Goal: Information Seeking & Learning: Learn about a topic

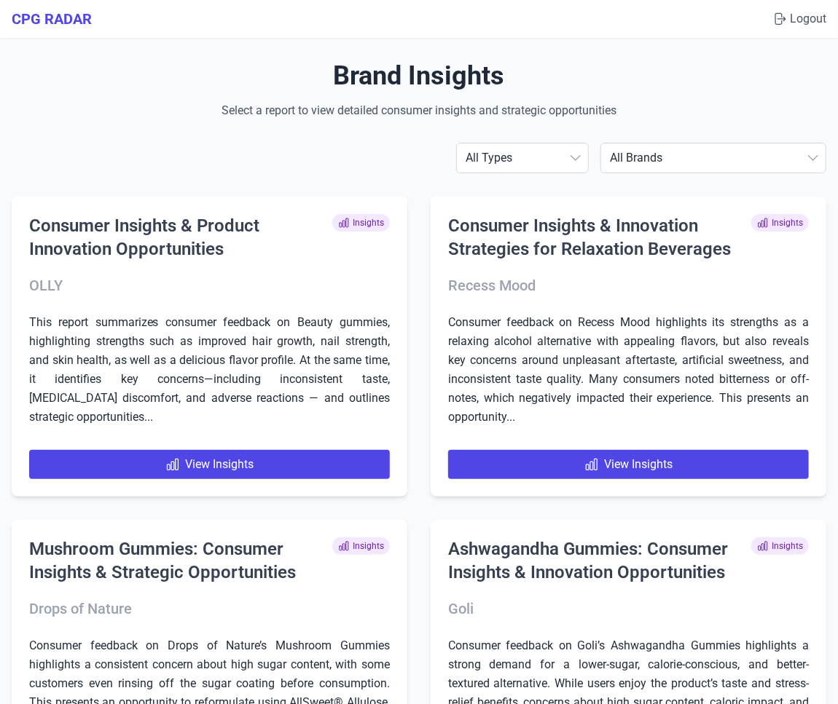
click at [687, 166] on select "All Brands [PERSON_NAME] AG1 ÂgeBlu Align Probiotic Antelope Pet Brands BEGA Bi…" at bounding box center [713, 158] width 224 height 29
select select "antelopepetbrands"
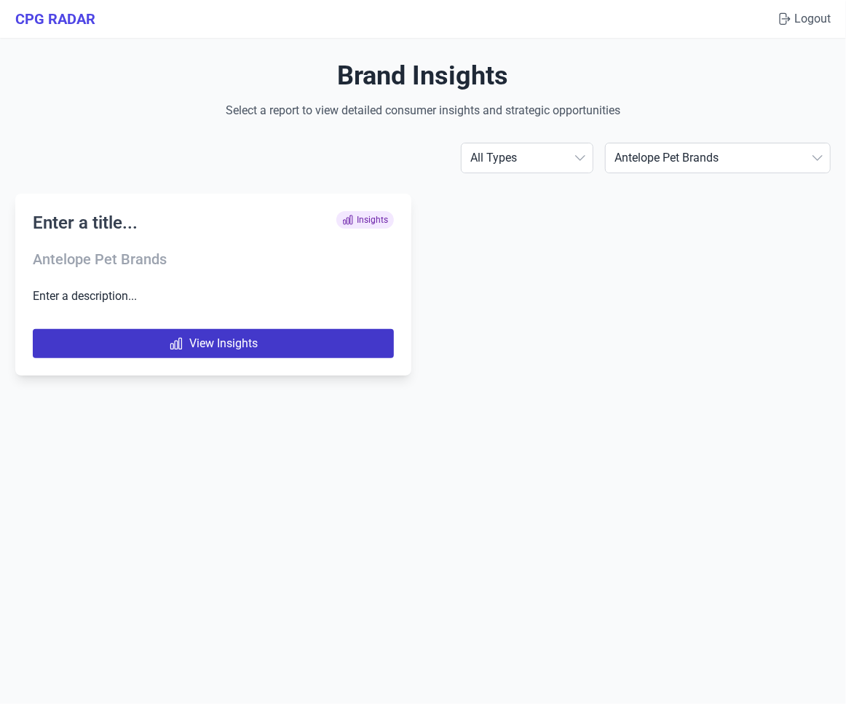
click at [210, 345] on link "View Insights" at bounding box center [213, 343] width 361 height 29
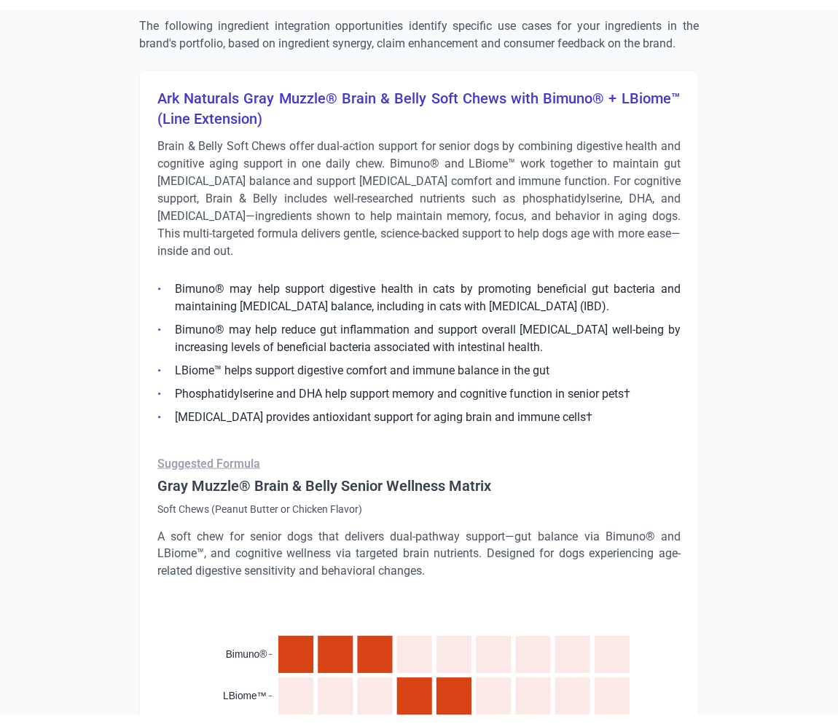
scroll to position [2451, 0]
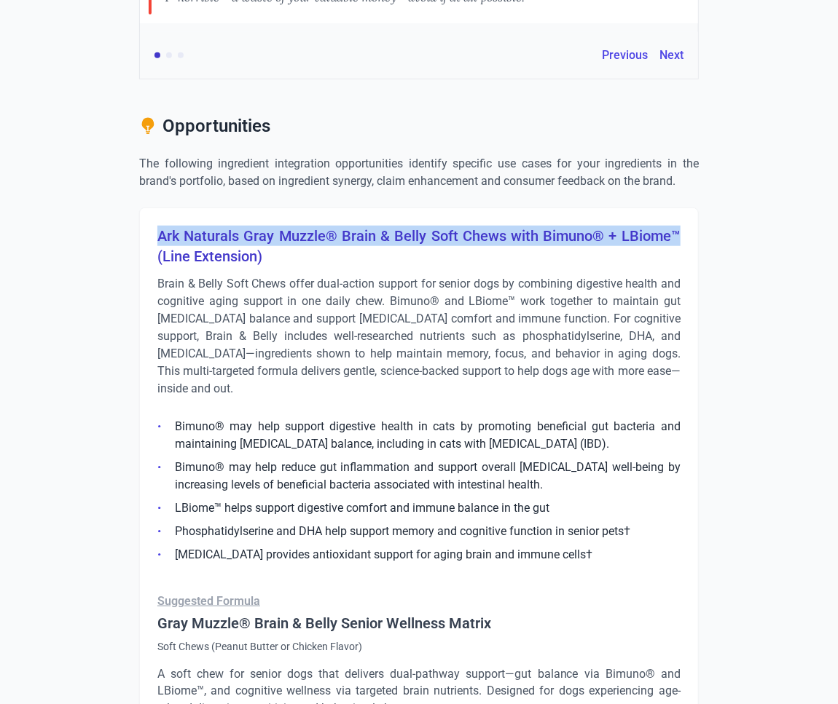
drag, startPoint x: 678, startPoint y: 233, endPoint x: 148, endPoint y: 222, distance: 530.4
copy h3 "Ark Naturals Gray Muzzle® Brain & Belly Soft Chews with Bimuno® + LBiome™"
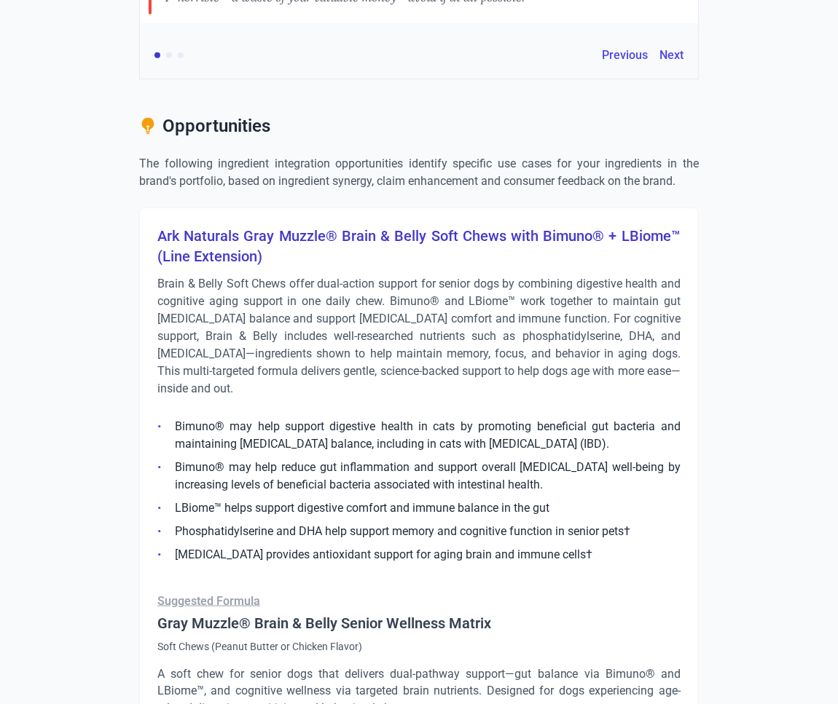
click at [291, 289] on p "Brain & Belly Soft Chews offer dual-action support for senior dogs by combining…" at bounding box center [418, 336] width 523 height 122
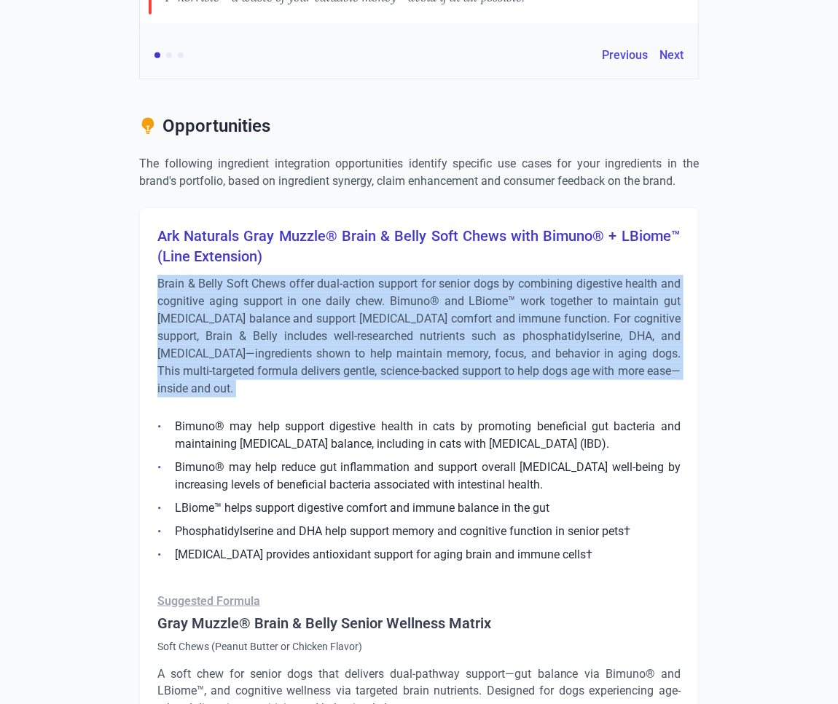
click at [291, 289] on p "Brain & Belly Soft Chews offer dual-action support for senior dogs by combining…" at bounding box center [418, 336] width 523 height 122
copy div "Brain & Belly Soft Chews offer dual-action support for senior dogs by combining…"
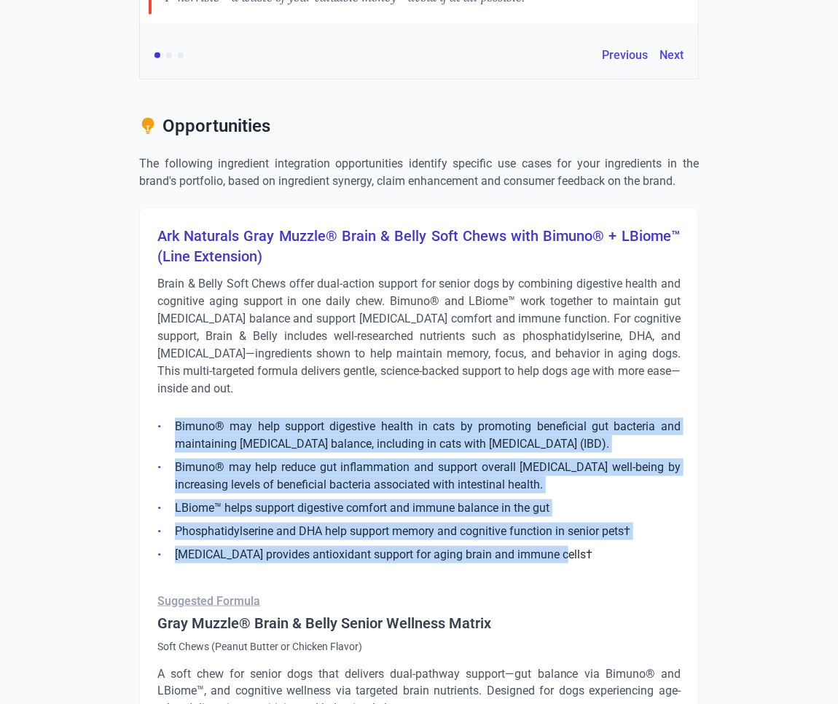
drag, startPoint x: 592, startPoint y: 550, endPoint x: 133, endPoint y: 424, distance: 475.9
copy ul "Bimuno® may help support digestive health in cats by promoting beneficial gut b…"
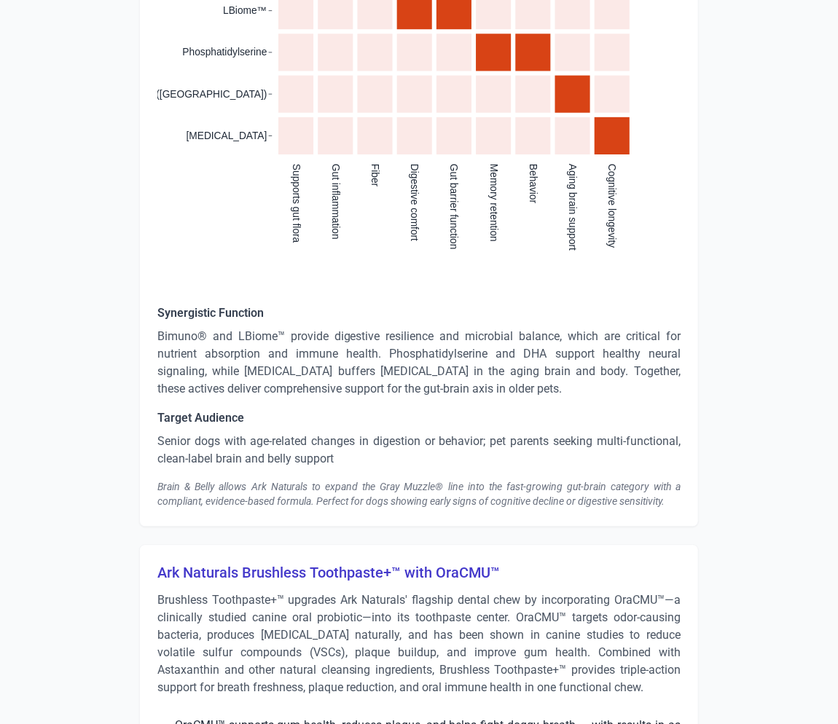
scroll to position [3279, 0]
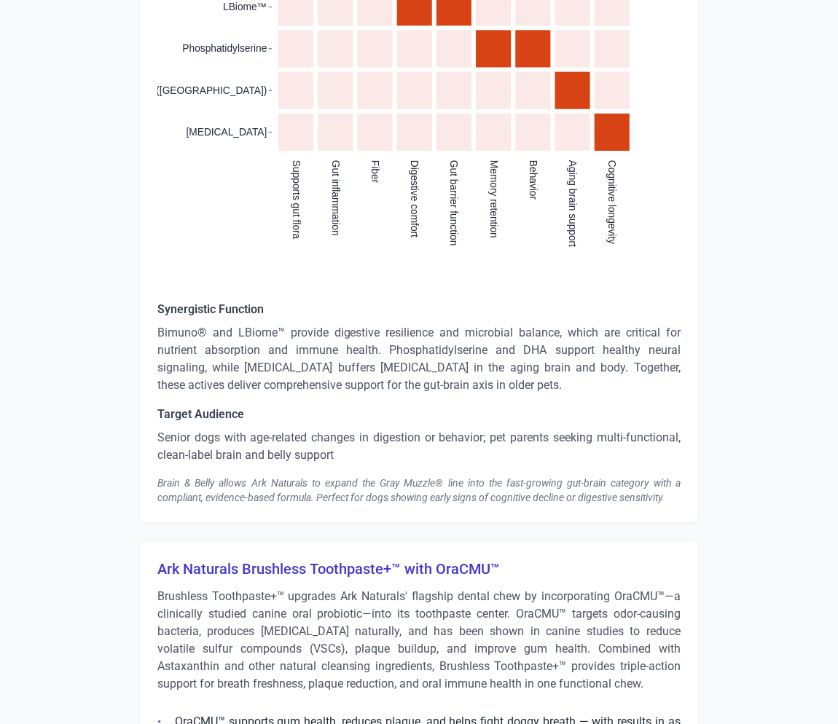
click at [338, 364] on p "Bimuno® and LBiome™ provide digestive resilience and microbial balance, which a…" at bounding box center [418, 359] width 523 height 70
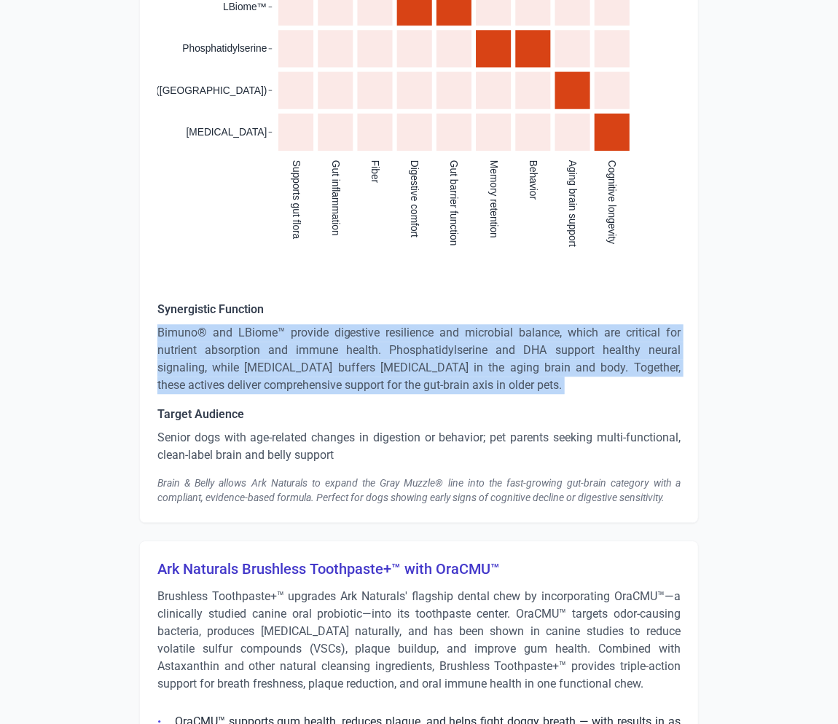
click at [338, 364] on p "Bimuno® and LBiome™ provide digestive resilience and microbial balance, which a…" at bounding box center [418, 359] width 523 height 70
copy p "Bimuno® and LBiome™ provide digestive resilience and microbial balance, which a…"
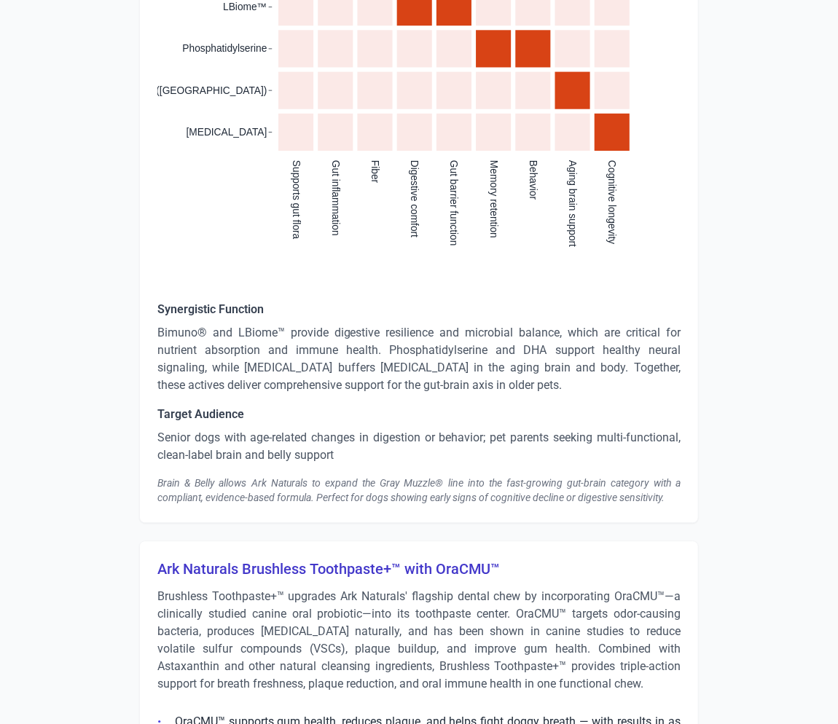
click at [271, 444] on p "Senior dogs with age-related changes in digestion or behavior; pet parents seek…" at bounding box center [418, 446] width 523 height 35
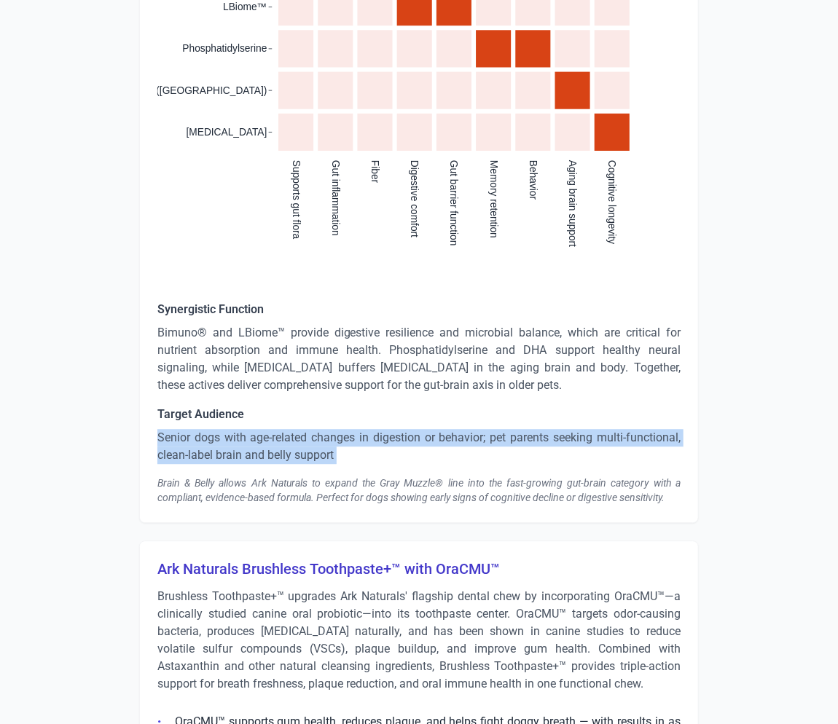
click at [271, 444] on p "Senior dogs with age-related changes in digestion or behavior; pet parents seek…" at bounding box center [418, 446] width 523 height 35
copy p "Senior dogs with age-related changes in digestion or behavior; pet parents seek…"
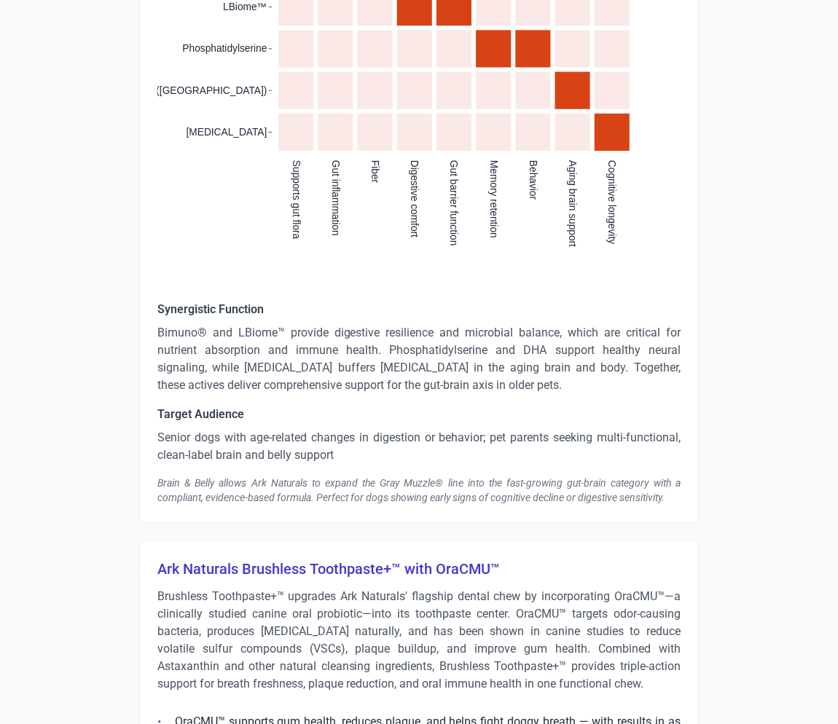
click at [390, 492] on div "Brain & Belly allows Ark Naturals to expand the Gray Muzzle® line into the fast…" at bounding box center [418, 490] width 523 height 29
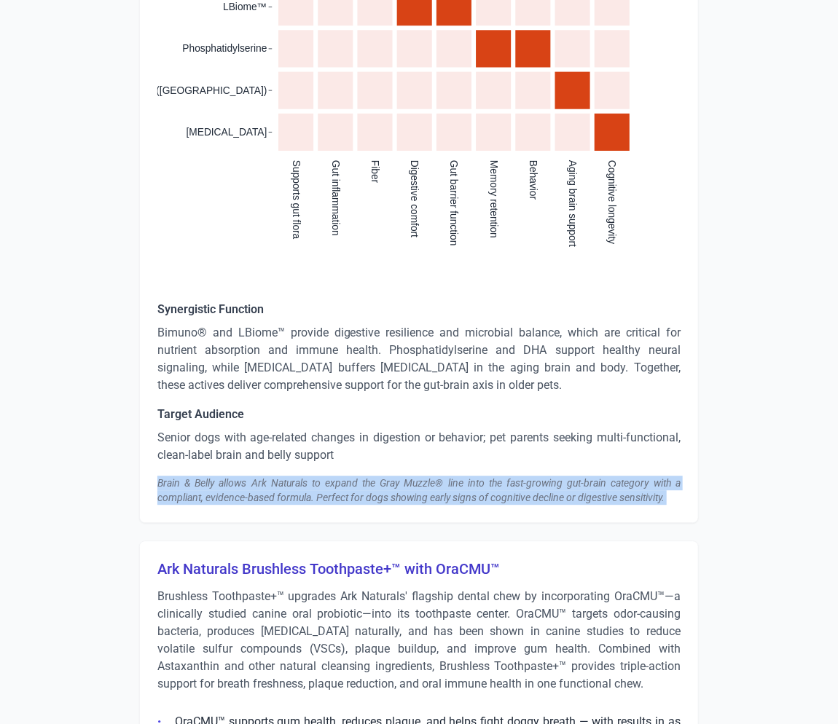
click at [390, 493] on div "Brain & Belly allows Ark Naturals to expand the Gray Muzzle® line into the fast…" at bounding box center [418, 490] width 523 height 29
copy div "Brain & Belly allows Ark Naturals to expand the Gray Muzzle® line into the fast…"
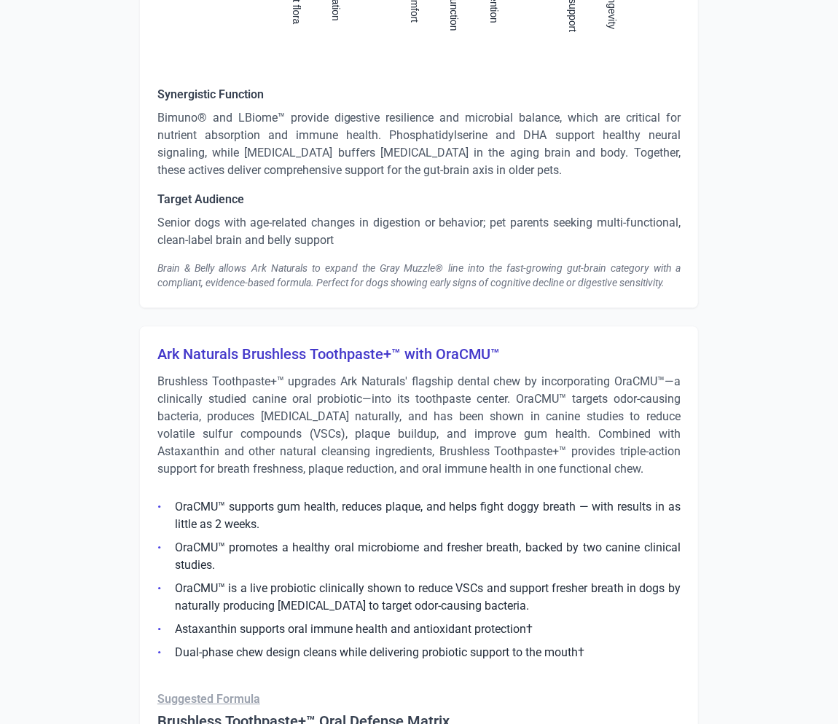
click at [373, 350] on h3 "Ark Naturals Brushless Toothpaste+™ with OraCMU™" at bounding box center [418, 354] width 523 height 20
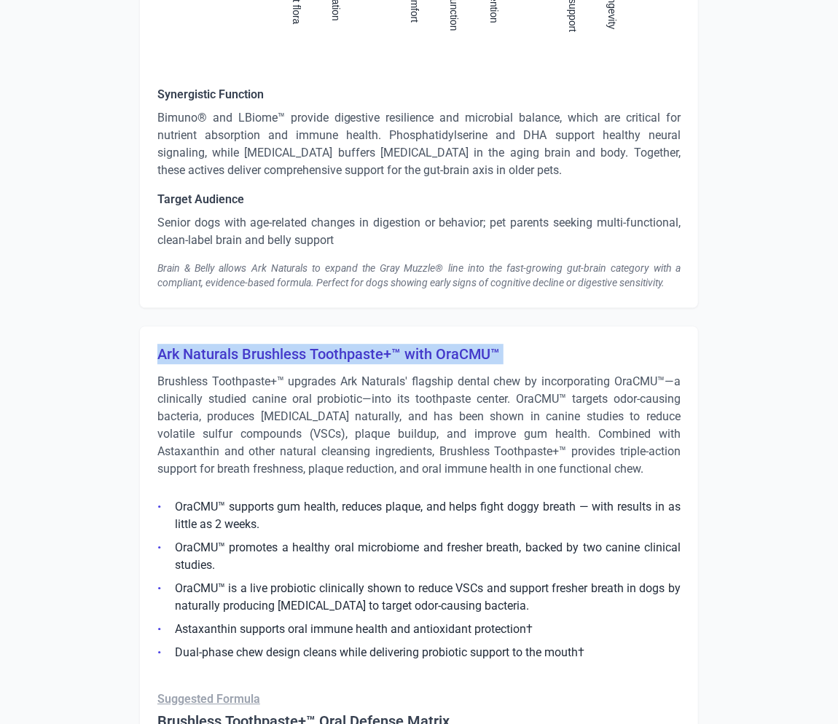
click at [373, 350] on h3 "Ark Naturals Brushless Toothpaste+™ with OraCMU™" at bounding box center [418, 354] width 523 height 20
copy h3 "Ark Naturals Brushless Toothpaste+™ with OraCMU™"
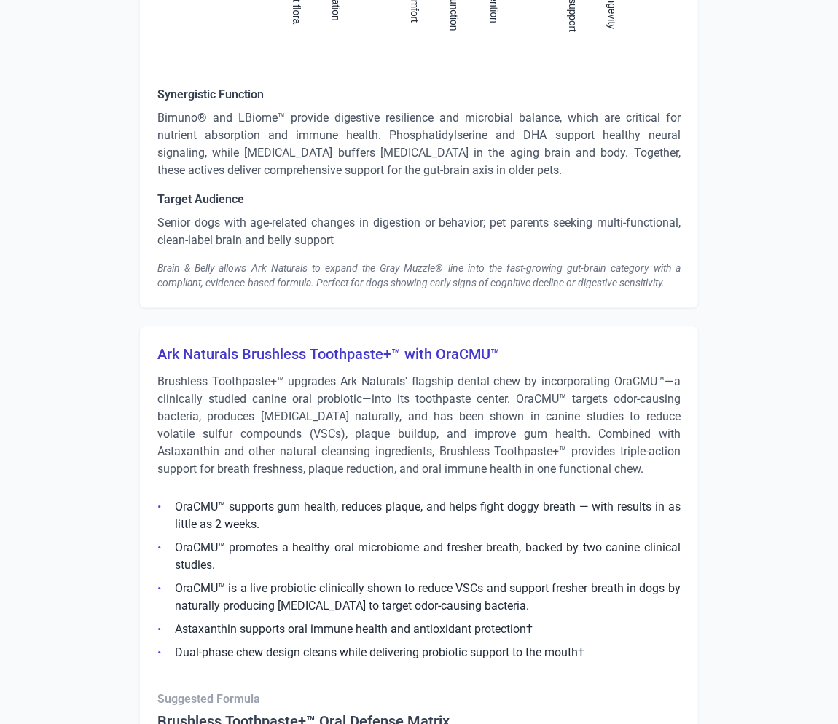
click at [334, 420] on p "Brushless Toothpaste+™ upgrades Ark Naturals' flagship dental chew by incorpora…" at bounding box center [418, 425] width 523 height 105
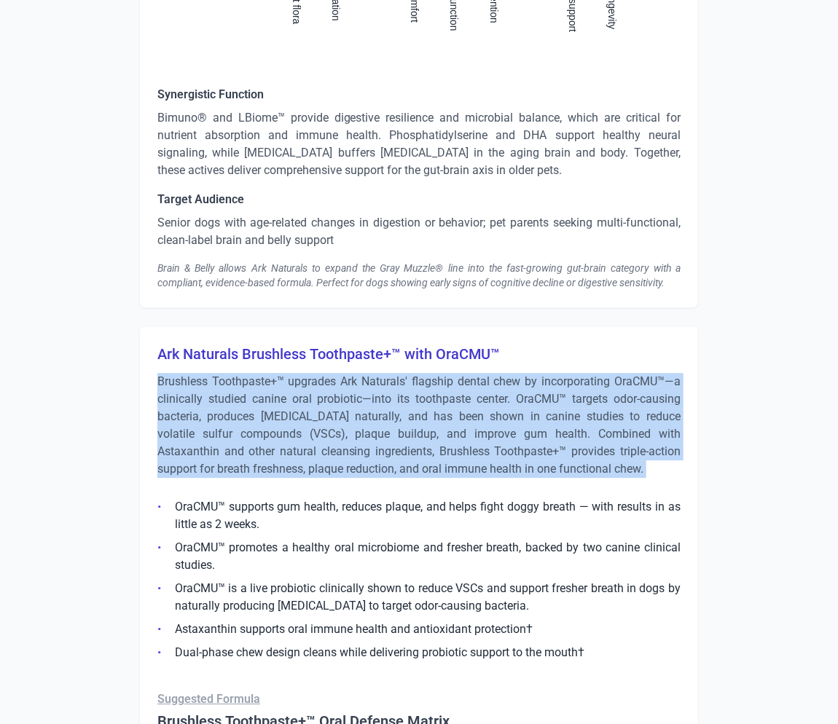
click at [334, 420] on p "Brushless Toothpaste+™ upgrades Ark Naturals' flagship dental chew by incorpora…" at bounding box center [418, 425] width 523 height 105
copy div "Brushless Toothpaste+™ upgrades Ark Naturals' flagship dental chew by incorpora…"
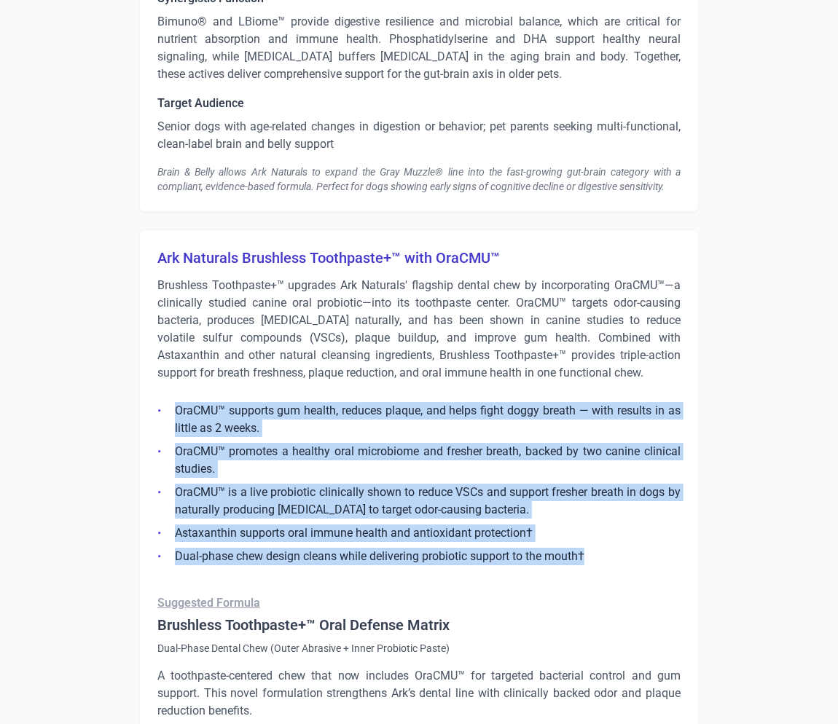
drag, startPoint x: 628, startPoint y: 551, endPoint x: 163, endPoint y: 399, distance: 488.8
click at [163, 399] on ul "OraCMU™ supports gum health, reduces plaque, and helps fight doggy breath — wit…" at bounding box center [418, 479] width 523 height 172
copy ul "OraCMU™ supports gum health, reduces plaque, and helps fight doggy breath — wit…"
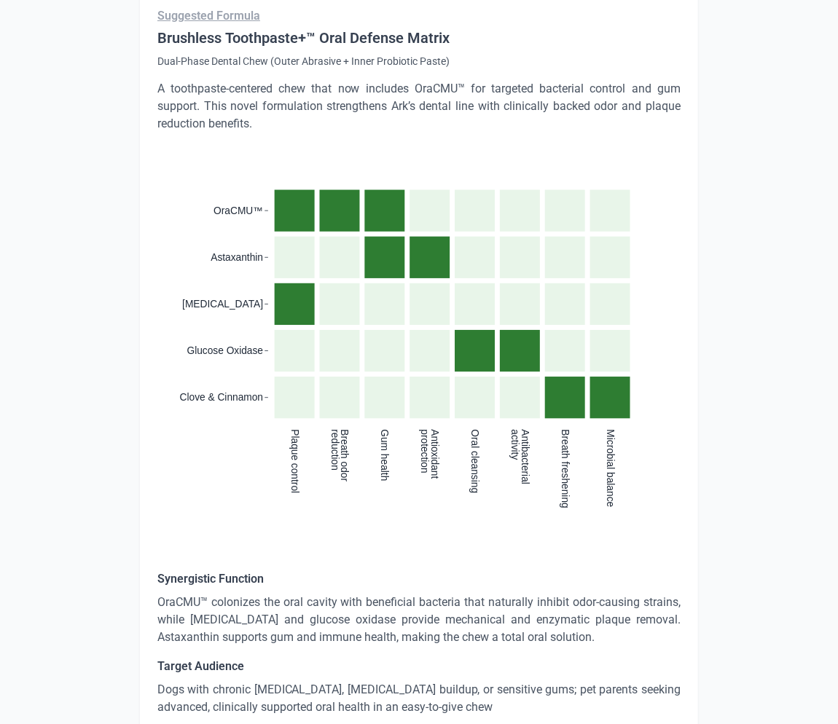
scroll to position [4321, 0]
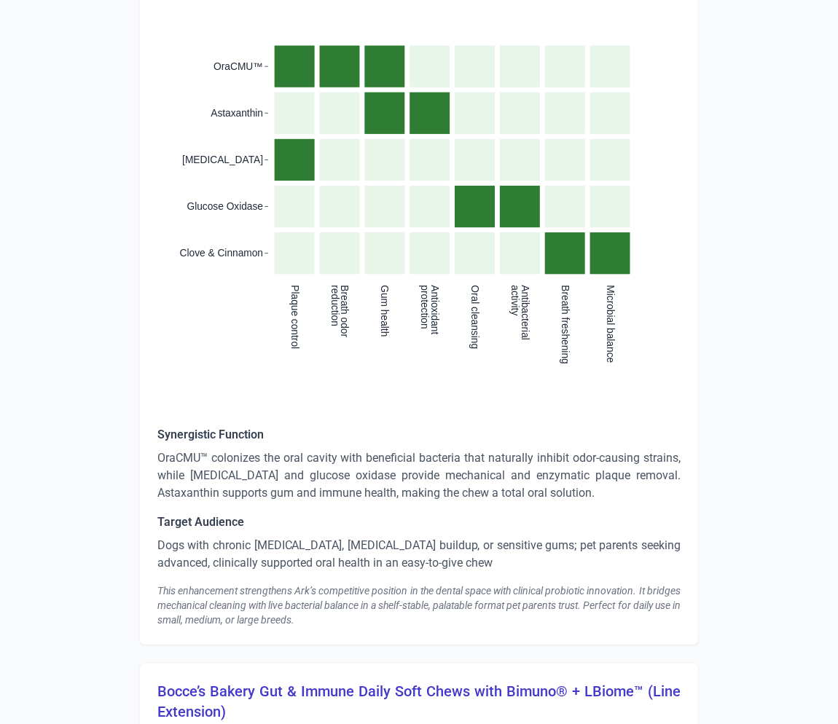
click at [381, 468] on p "OraCMU™ colonizes the oral cavity with beneficial bacteria that naturally inhib…" at bounding box center [418, 475] width 523 height 52
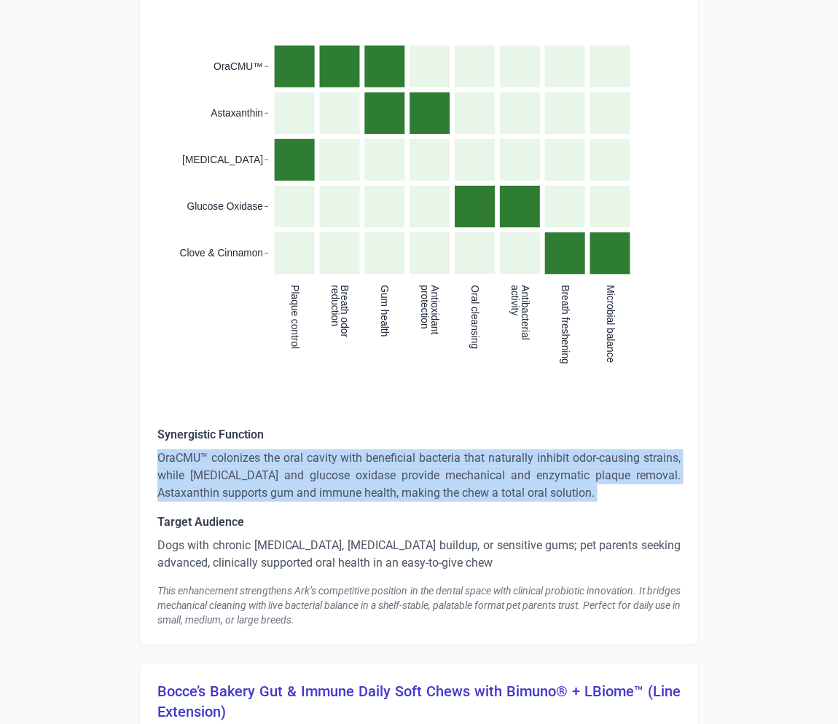
click at [381, 468] on p "OraCMU™ colonizes the oral cavity with beneficial bacteria that naturally inhib…" at bounding box center [418, 475] width 523 height 52
copy p "OraCMU™ colonizes the oral cavity with beneficial bacteria that naturally inhib…"
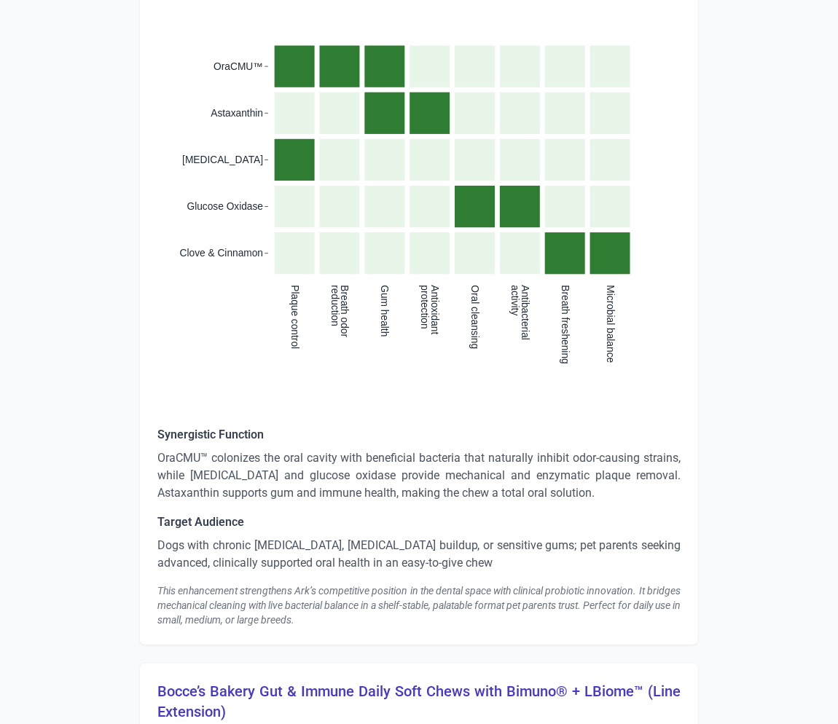
click at [337, 537] on p "Dogs with chronic [MEDICAL_DATA], [MEDICAL_DATA] buildup, or sensitive gums; pe…" at bounding box center [418, 554] width 523 height 35
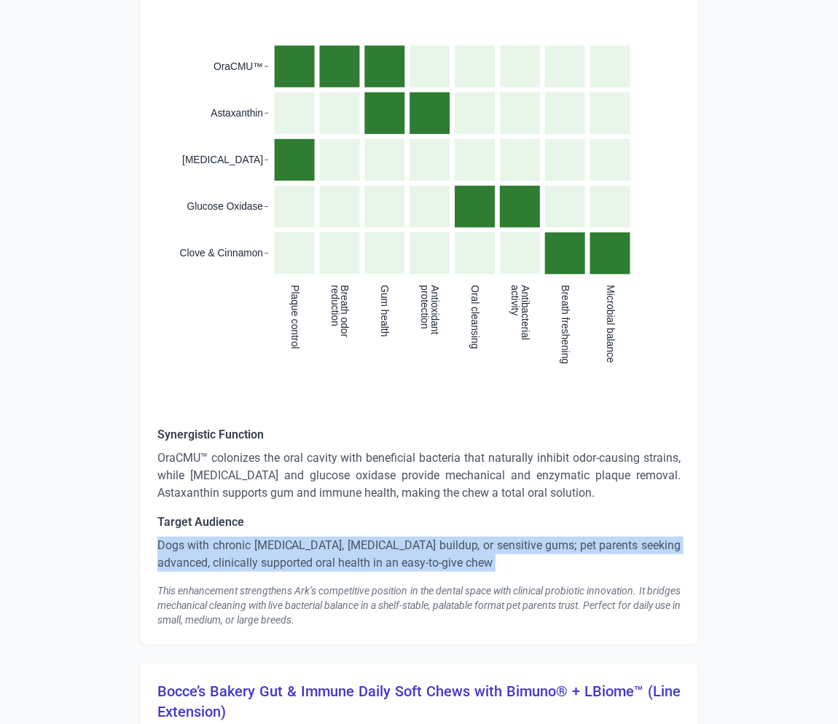
click at [337, 537] on p "Dogs with chronic [MEDICAL_DATA], [MEDICAL_DATA] buildup, or sensitive gums; pe…" at bounding box center [418, 554] width 523 height 35
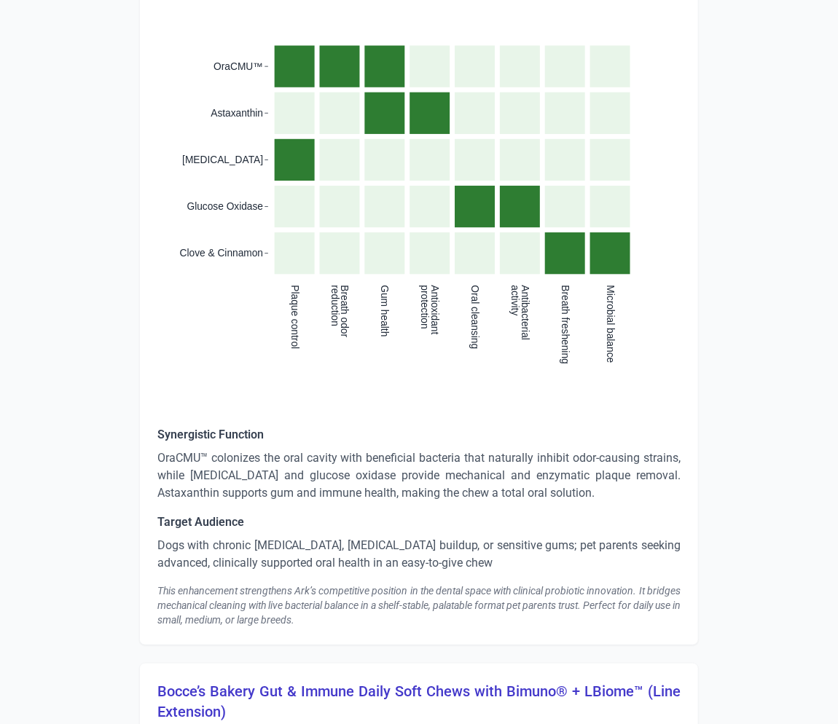
click at [347, 591] on div "This enhancement strengthens Ark’s competitive position in the dental space wit…" at bounding box center [418, 606] width 523 height 44
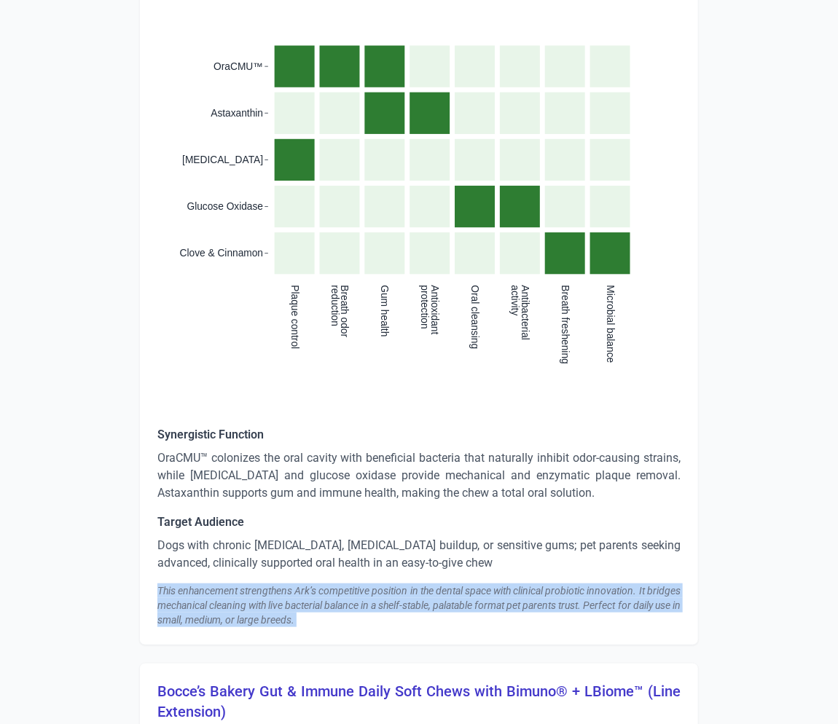
click at [347, 591] on div "This enhancement strengthens Ark’s competitive position in the dental space wit…" at bounding box center [418, 606] width 523 height 44
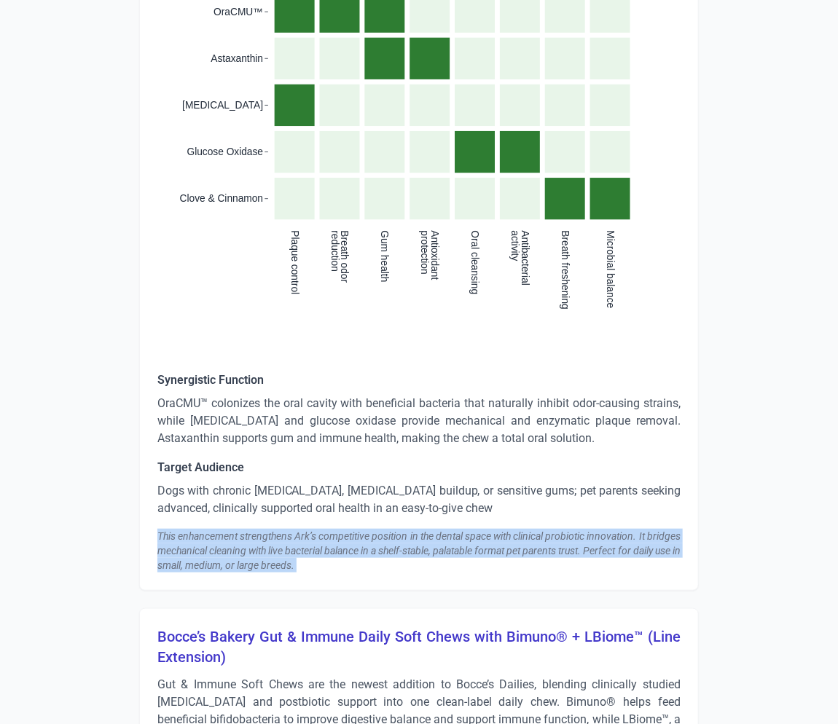
scroll to position [4645, 0]
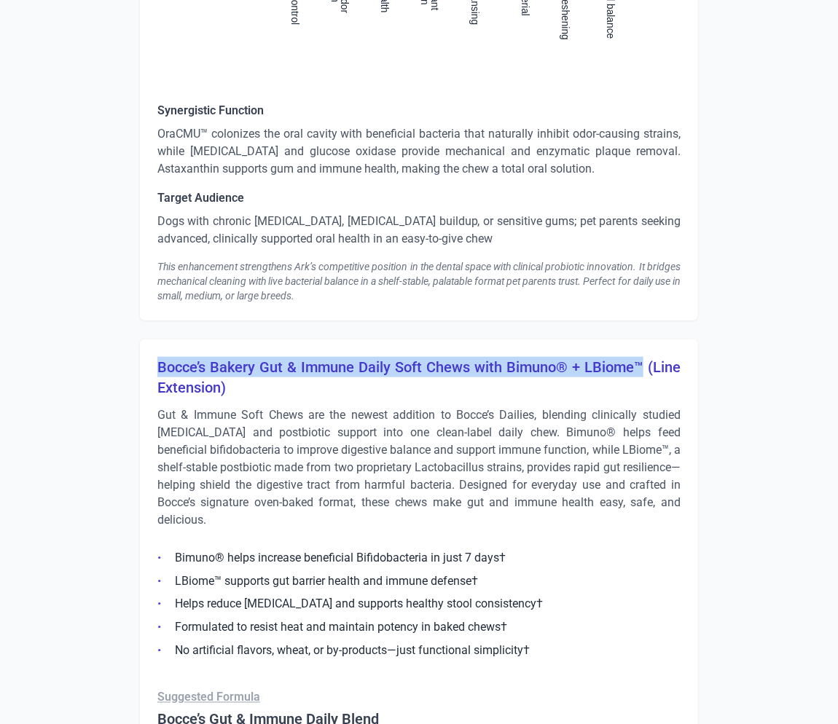
drag, startPoint x: 642, startPoint y: 364, endPoint x: 141, endPoint y: 361, distance: 501.2
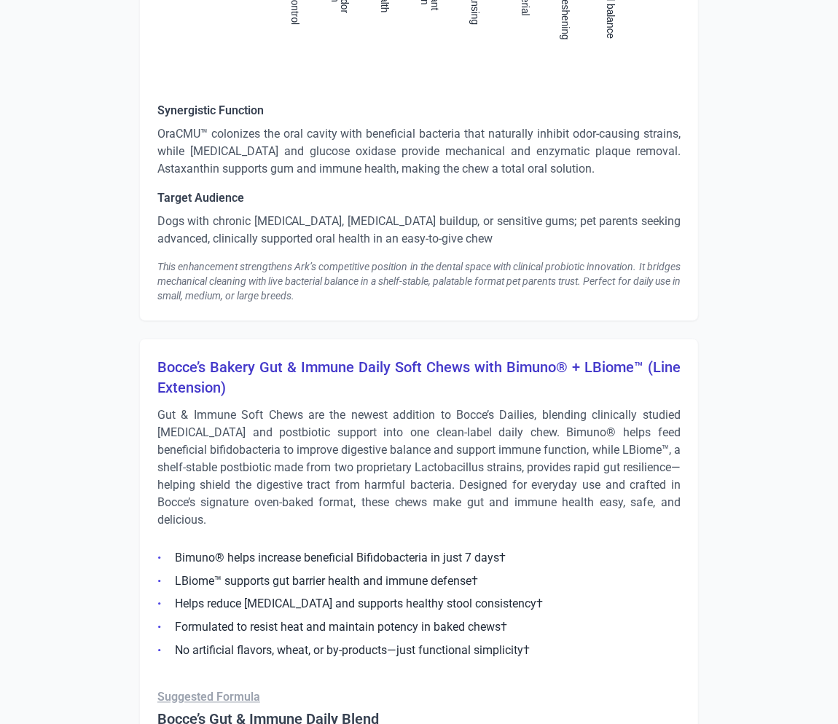
click at [350, 432] on p "Gut & Immune Soft Chews are the newest addition to Bocce’s Dailies, blending cl…" at bounding box center [418, 467] width 523 height 122
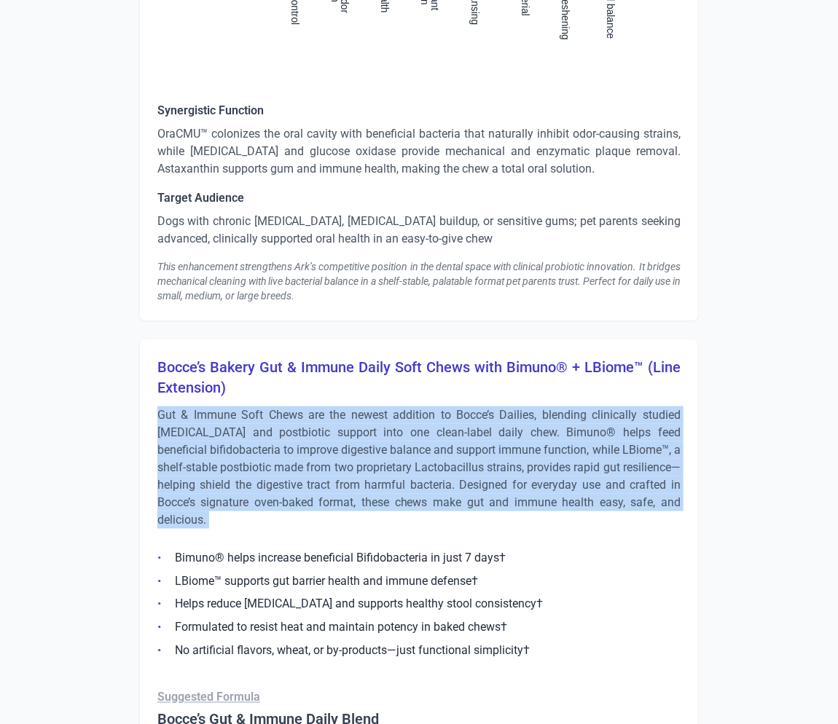
click at [350, 432] on p "Gut & Immune Soft Chews are the newest addition to Bocce’s Dailies, blending cl…" at bounding box center [418, 467] width 523 height 122
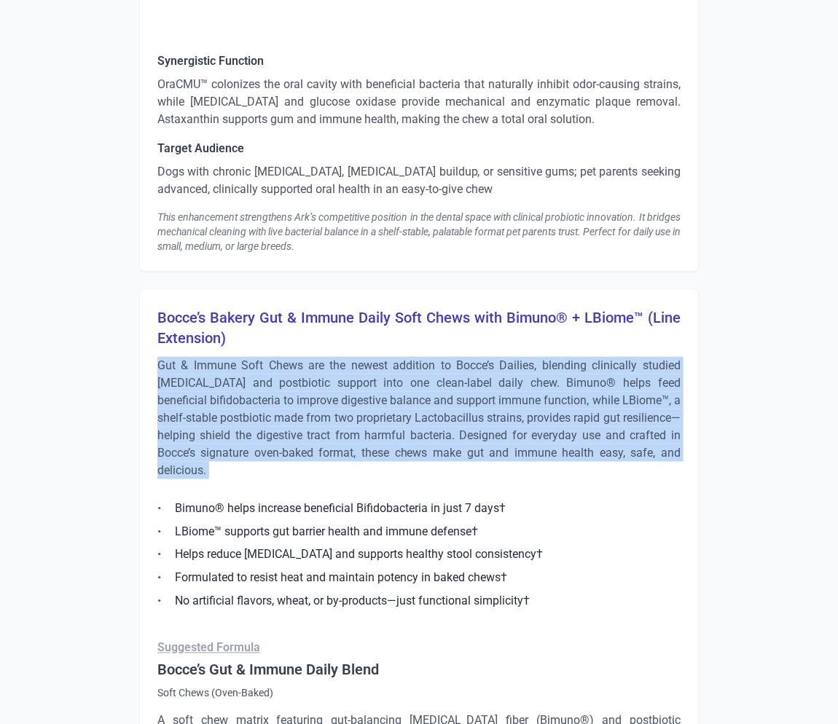
scroll to position [4742, 0]
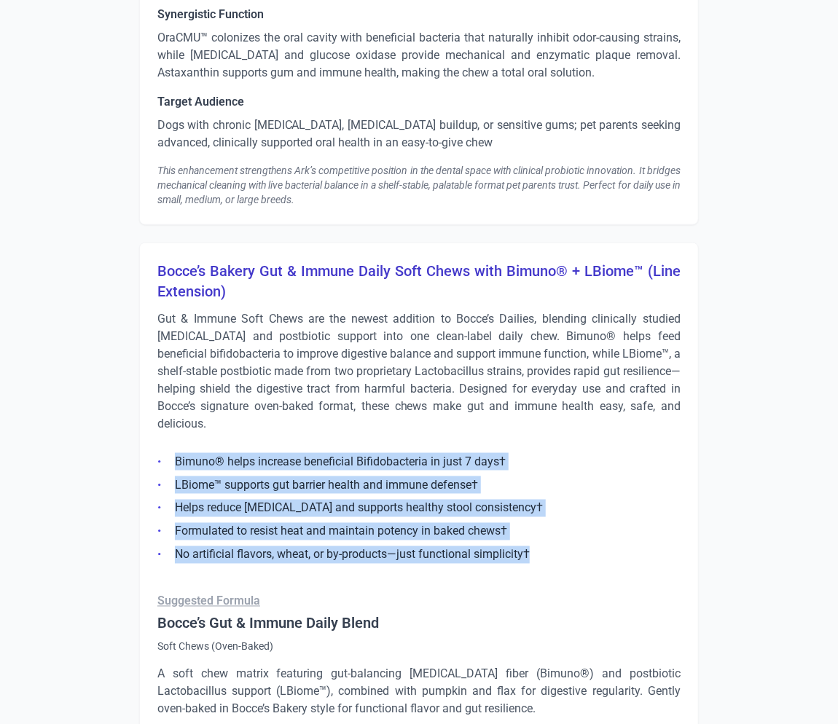
drag, startPoint x: 541, startPoint y: 551, endPoint x: 109, endPoint y: 452, distance: 443.9
click at [109, 452] on div "Strengths Comprehensive Nutrient Benefits and Performance Boost Consumers appre…" at bounding box center [419, 66] width 814 height 9185
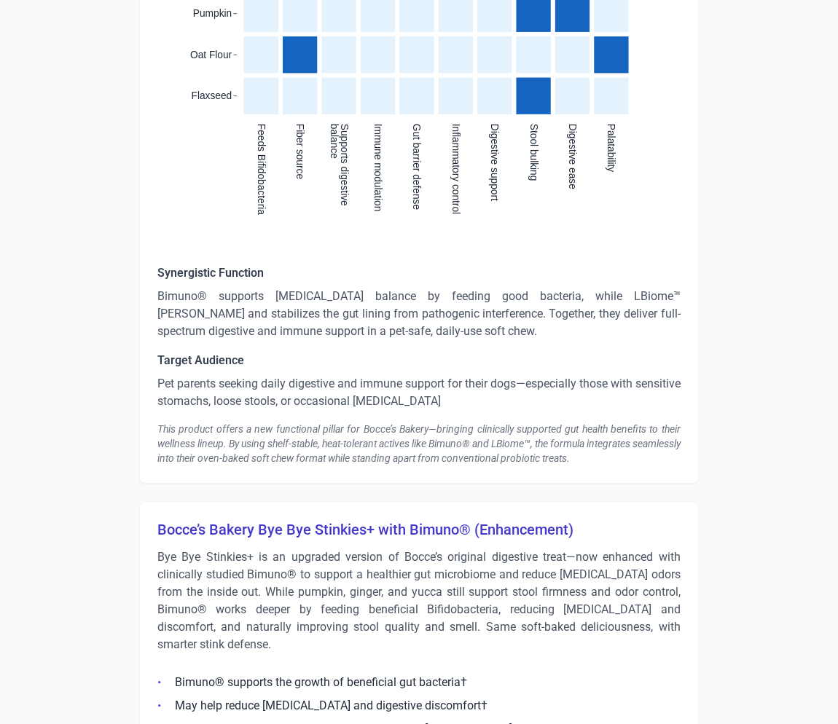
scroll to position [5603, 0]
click at [258, 309] on p "Bimuno® supports [MEDICAL_DATA] balance by feeding good bacteria, while LBiome™…" at bounding box center [418, 314] width 523 height 52
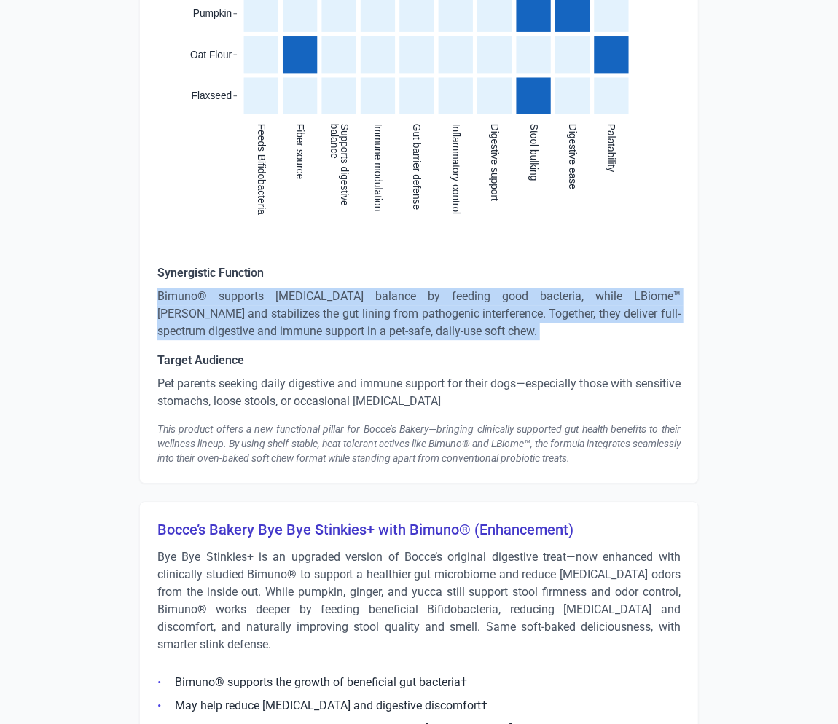
click at [258, 309] on p "Bimuno® supports [MEDICAL_DATA] balance by feeding good bacteria, while LBiome™…" at bounding box center [418, 314] width 523 height 52
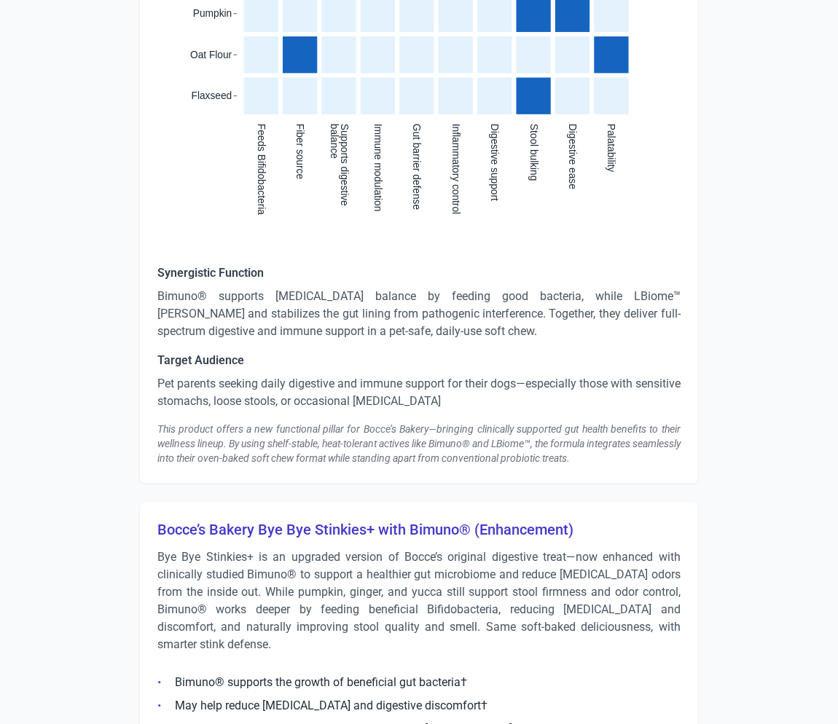
click at [318, 378] on p "Pet parents seeking daily digestive and immune support for their dogs—especiall…" at bounding box center [418, 392] width 523 height 35
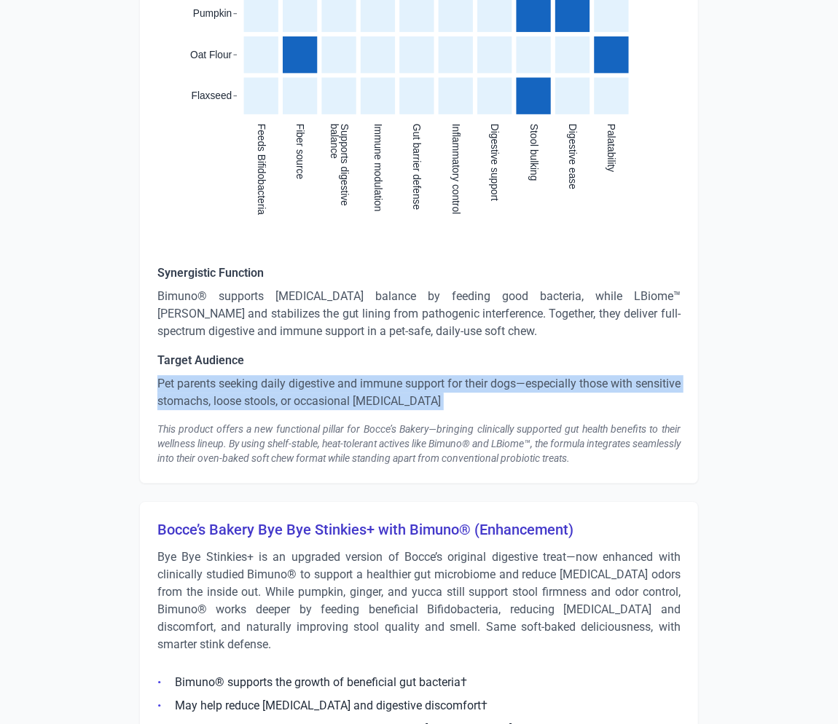
click at [318, 378] on p "Pet parents seeking daily digestive and immune support for their dogs—especiall…" at bounding box center [418, 392] width 523 height 35
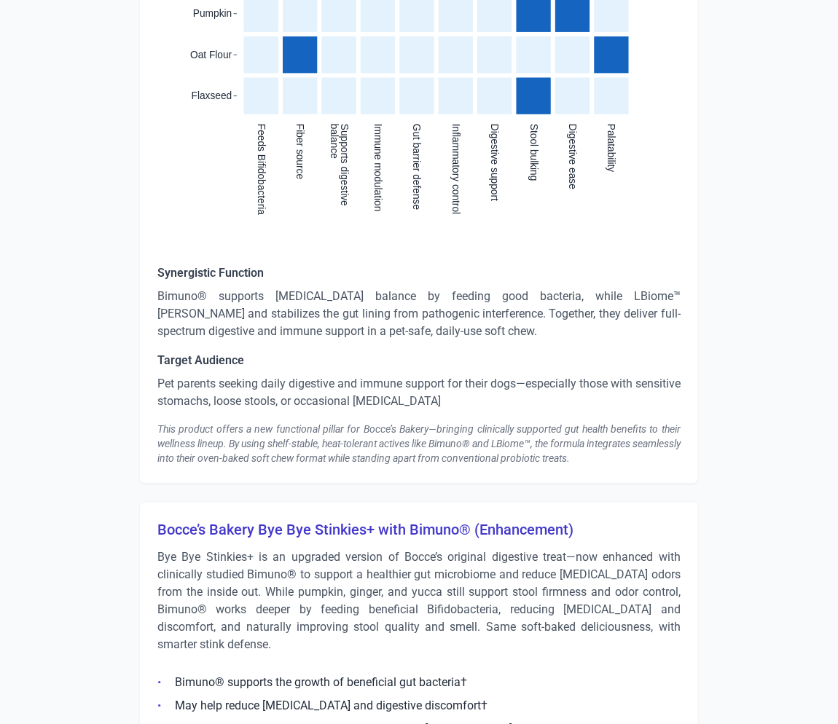
click at [364, 427] on div "This product offers a new functional pillar for Bocce’s Bakery—bringing clinica…" at bounding box center [418, 444] width 523 height 44
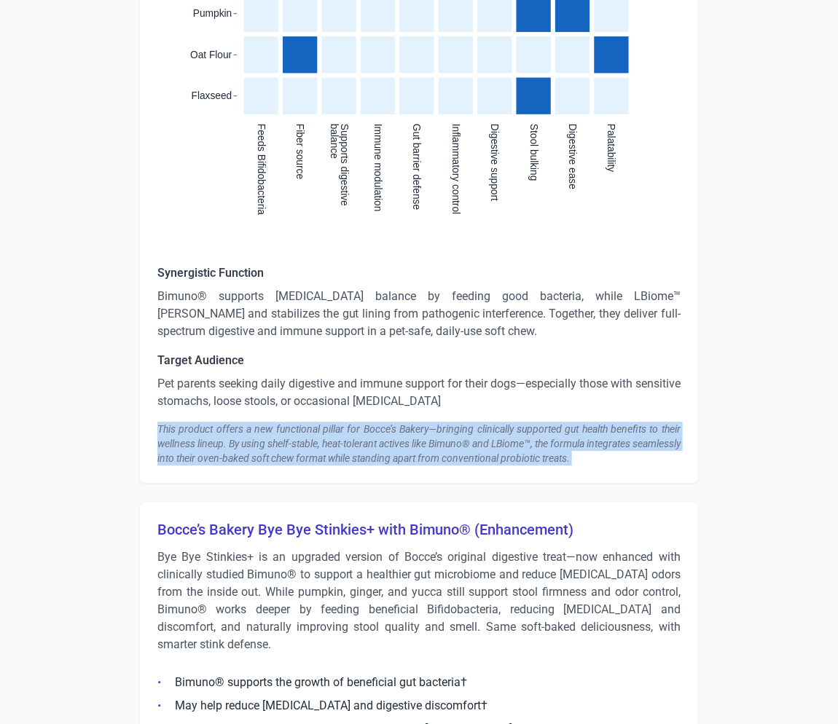
click at [364, 427] on div "This product offers a new functional pillar for Bocce’s Bakery—bringing clinica…" at bounding box center [418, 444] width 523 height 44
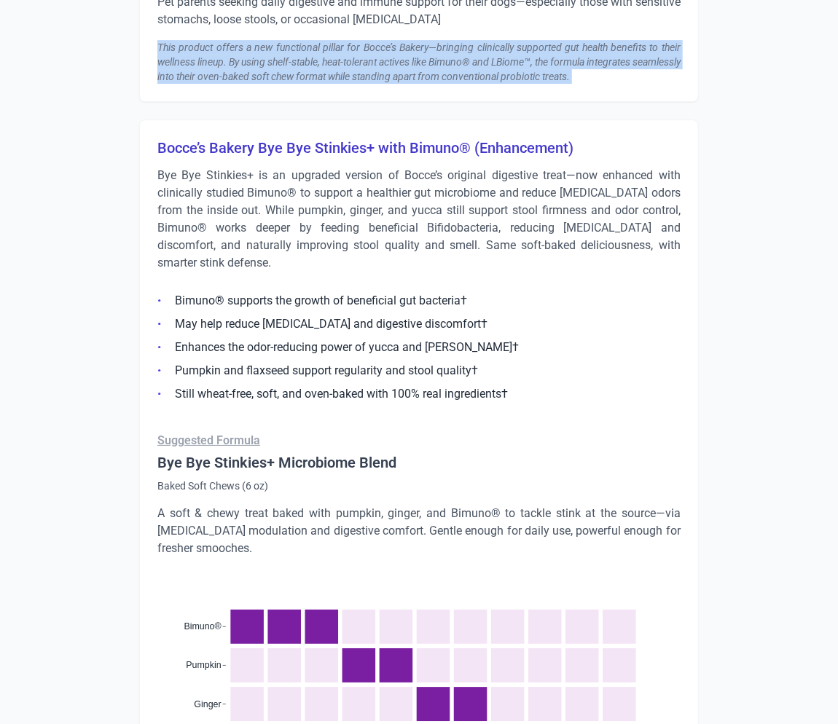
scroll to position [5996, 0]
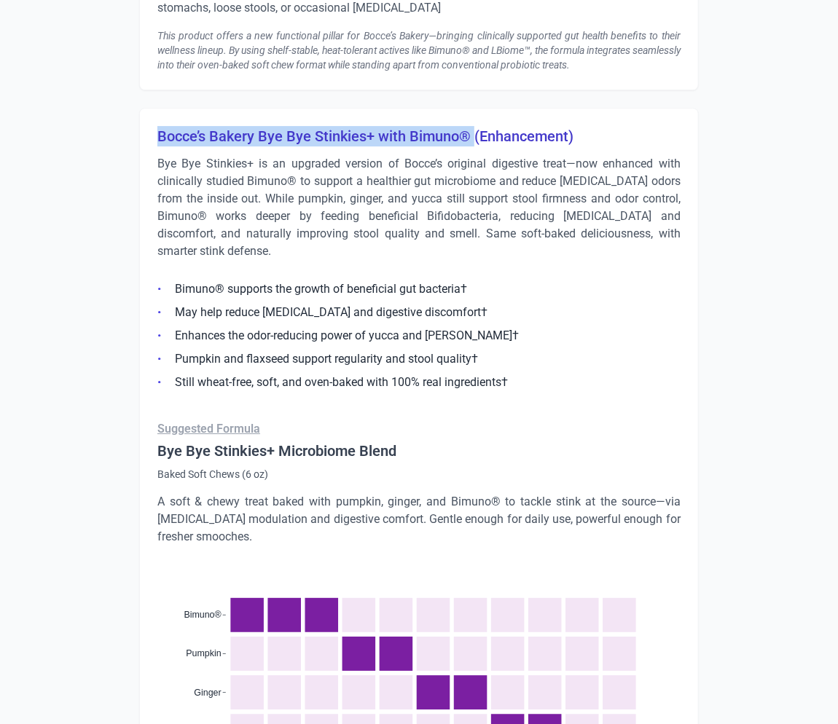
drag, startPoint x: 474, startPoint y: 135, endPoint x: 133, endPoint y: 134, distance: 340.9
click at [426, 195] on p "Bye Bye Stinkies+ is an upgraded version of Bocce’s original digestive treat—no…" at bounding box center [418, 207] width 523 height 105
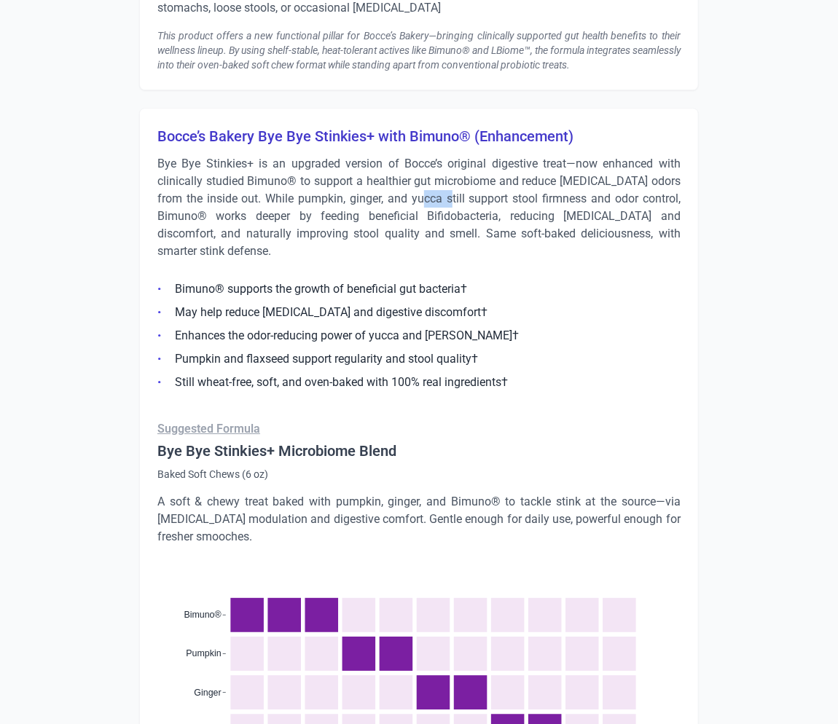
click at [426, 195] on p "Bye Bye Stinkies+ is an upgraded version of Bocce’s original digestive treat—no…" at bounding box center [418, 207] width 523 height 105
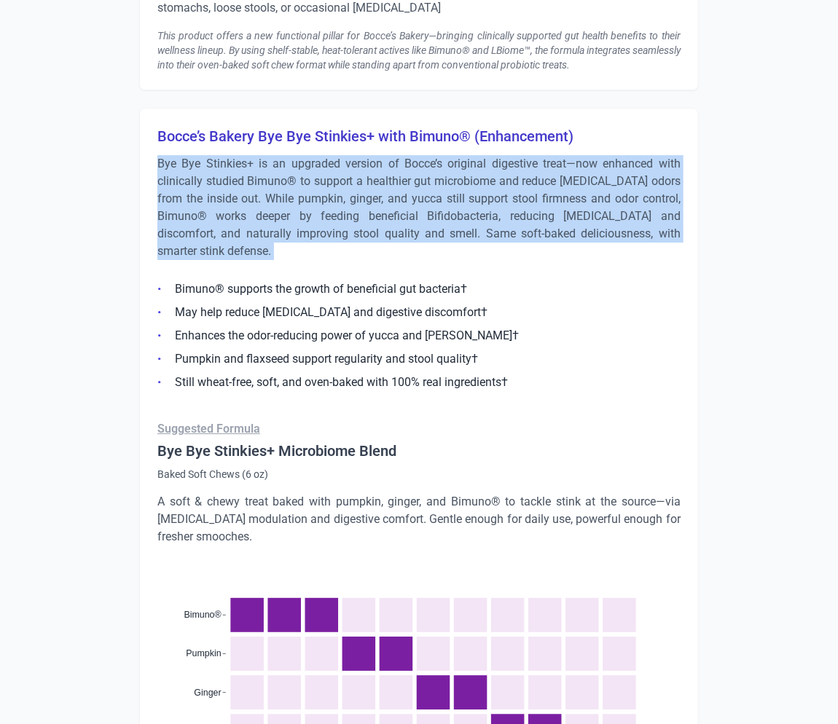
click at [426, 195] on p "Bye Bye Stinkies+ is an upgraded version of Bocce’s original digestive treat—no…" at bounding box center [418, 207] width 523 height 105
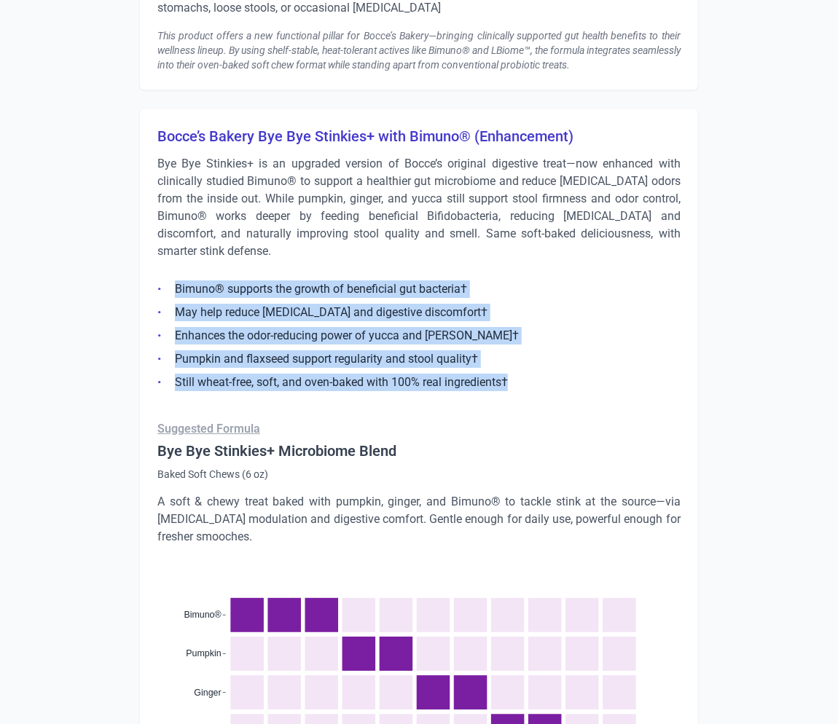
drag, startPoint x: 448, startPoint y: 359, endPoint x: 165, endPoint y: 296, distance: 289.7
click at [161, 288] on ul "Bimuno® supports the growth of beneficial gut bacteria† May help reduce [MEDICA…" at bounding box center [418, 331] width 523 height 119
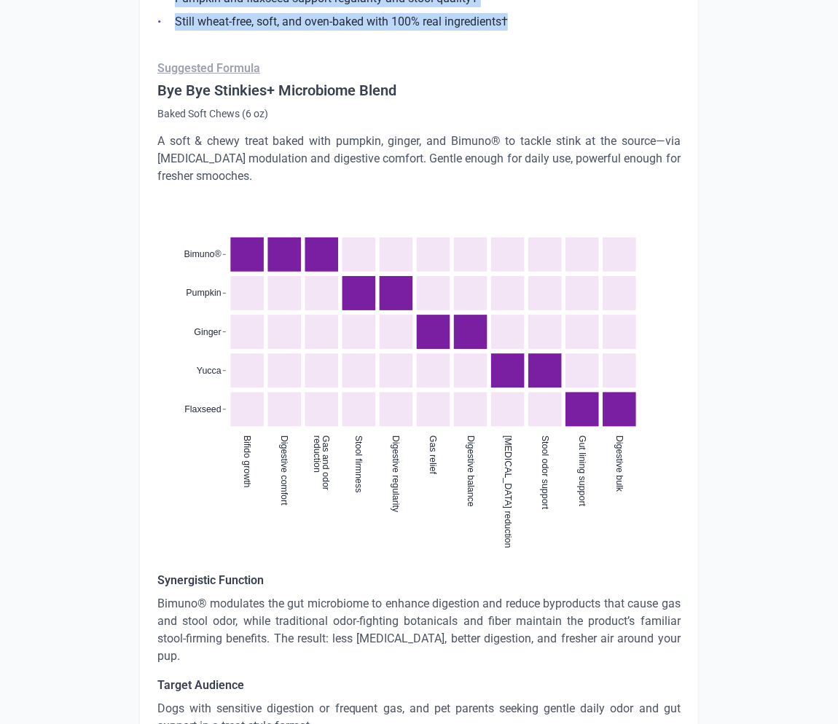
scroll to position [6526, 0]
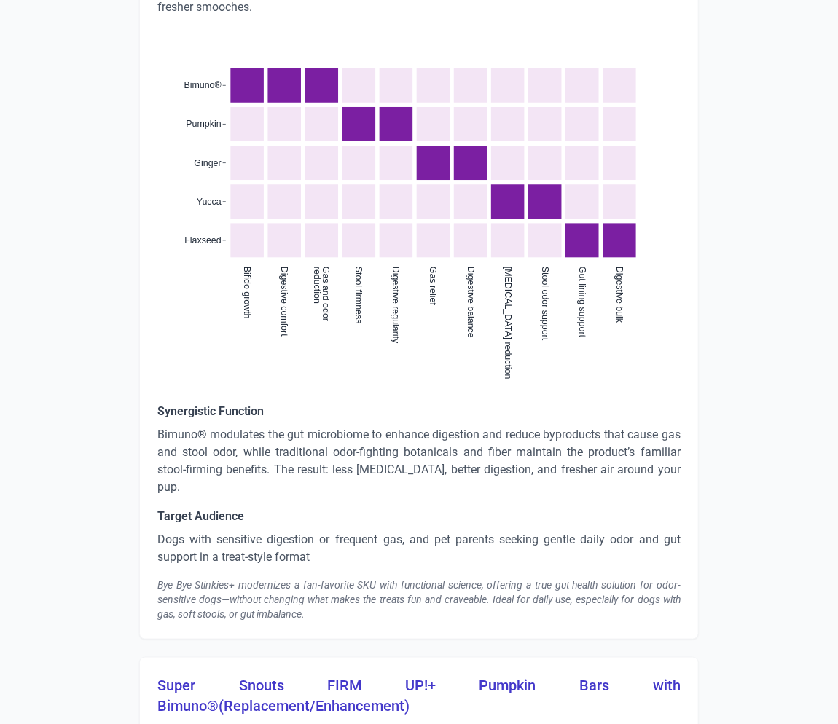
click at [357, 439] on p "Bimuno® modulates the gut microbiome to enhance digestion and reduce byproducts…" at bounding box center [418, 461] width 523 height 70
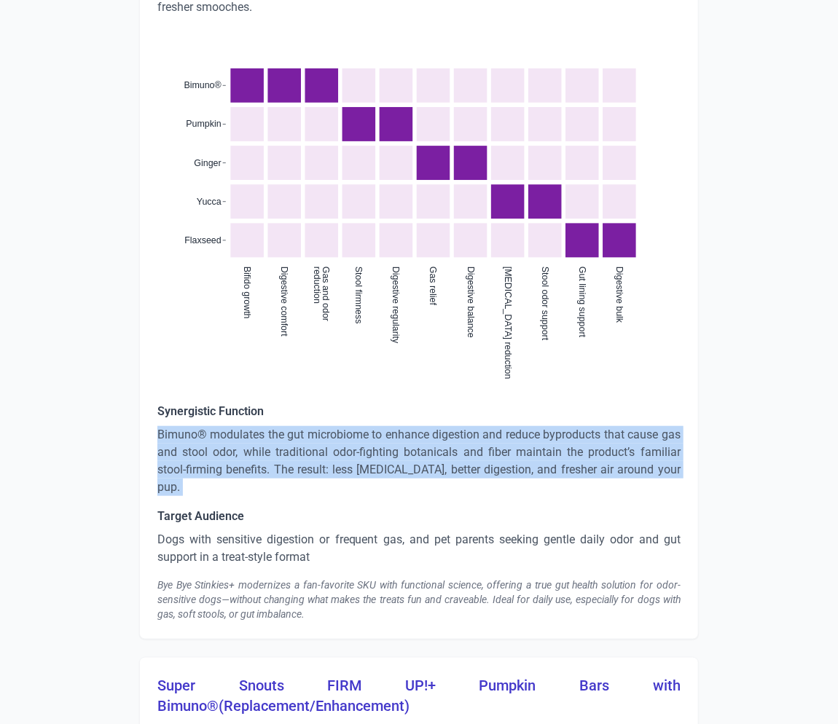
click at [358, 439] on p "Bimuno® modulates the gut microbiome to enhance digestion and reduce byproducts…" at bounding box center [418, 461] width 523 height 70
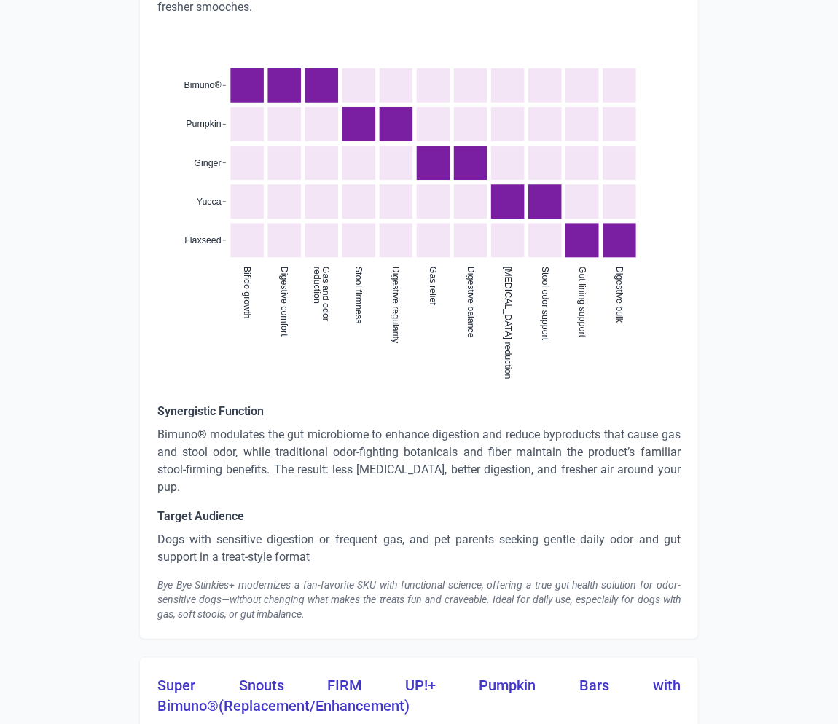
click at [268, 531] on p "Dogs with sensitive digestion or frequent gas, and pet parents seeking gentle d…" at bounding box center [418, 548] width 523 height 35
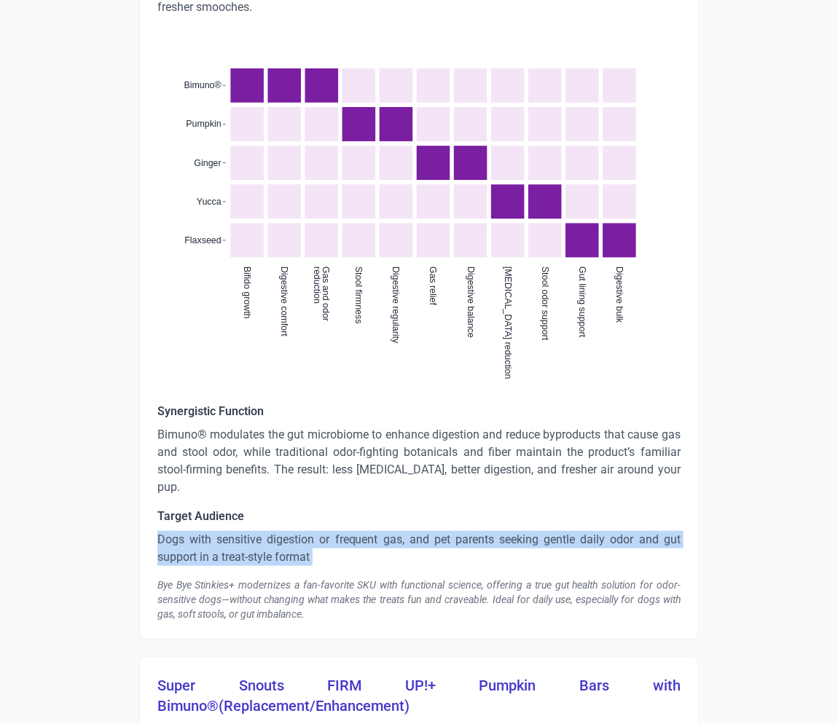
click at [268, 531] on p "Dogs with sensitive digestion or frequent gas, and pet parents seeking gentle d…" at bounding box center [418, 548] width 523 height 35
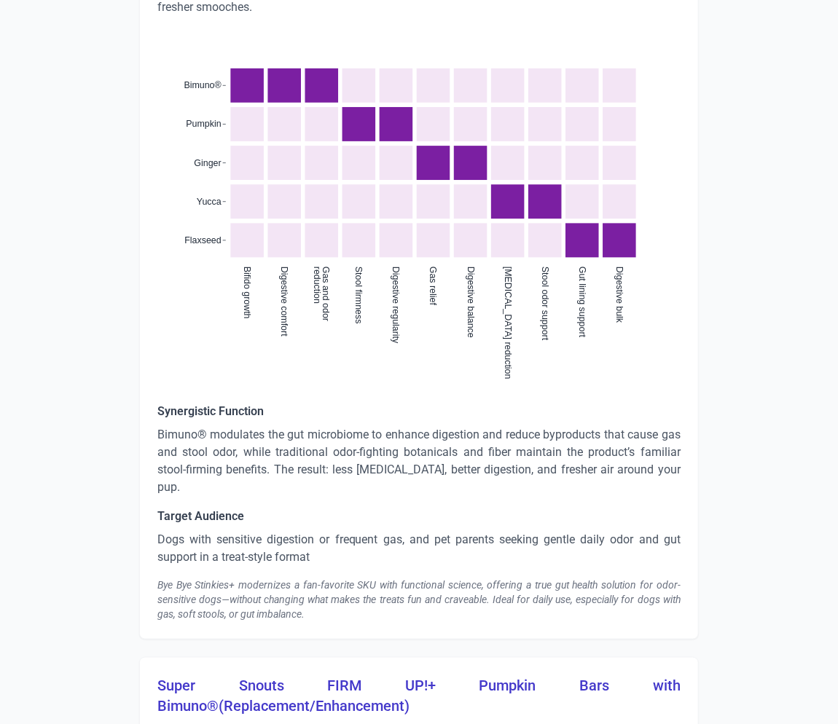
click at [366, 578] on div "Bye Bye Stinkies+ modernizes a fan-favorite SKU with functional science, offeri…" at bounding box center [418, 600] width 523 height 44
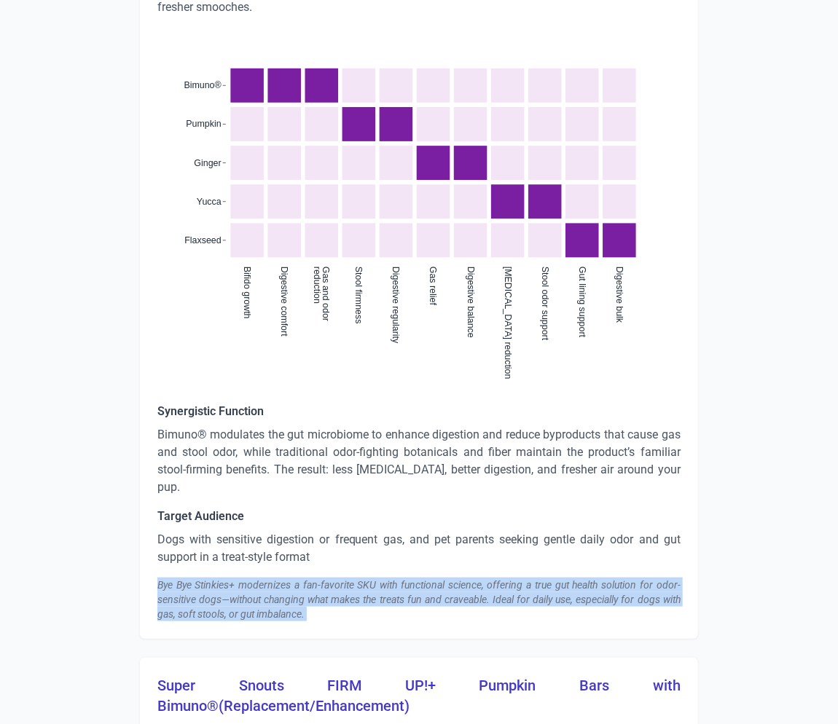
click at [366, 578] on div "Bye Bye Stinkies+ modernizes a fan-favorite SKU with functional science, offeri…" at bounding box center [418, 600] width 523 height 44
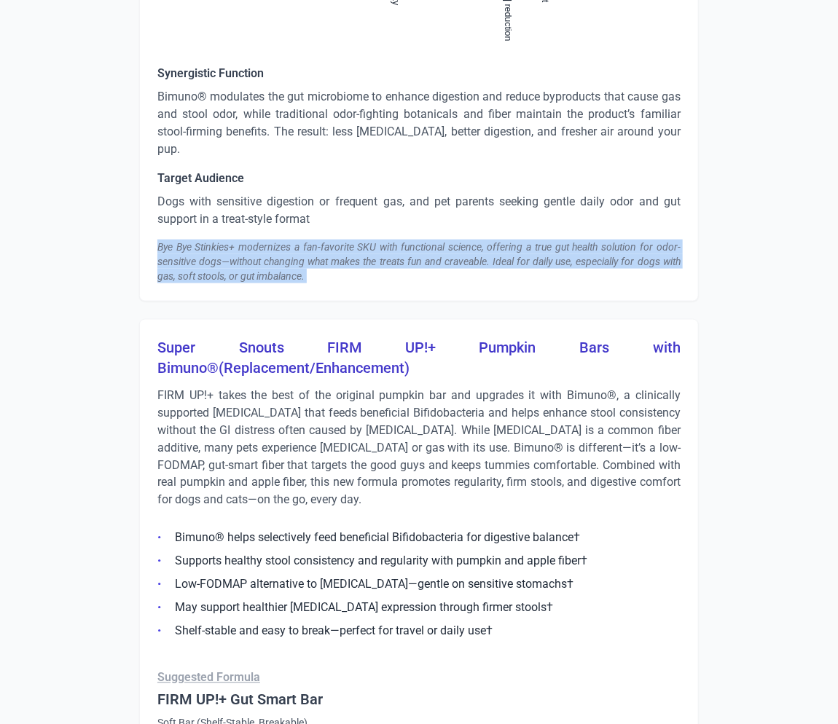
scroll to position [6879, 0]
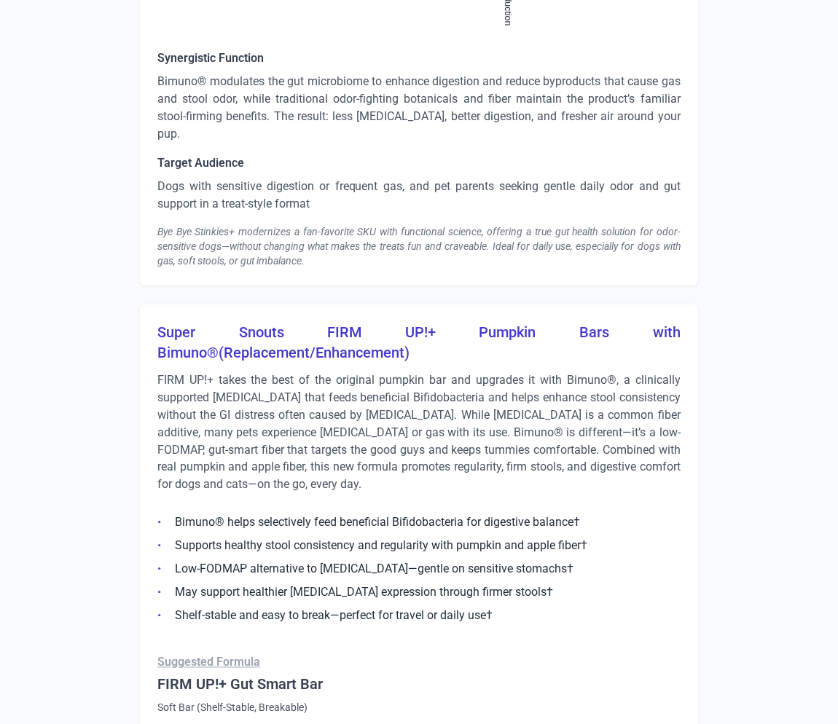
click at [288, 322] on h3 "Super Snouts FIRM UP!+ Pumpkin Bars with Bimuno®(Replacement/Enhancement)" at bounding box center [418, 342] width 523 height 41
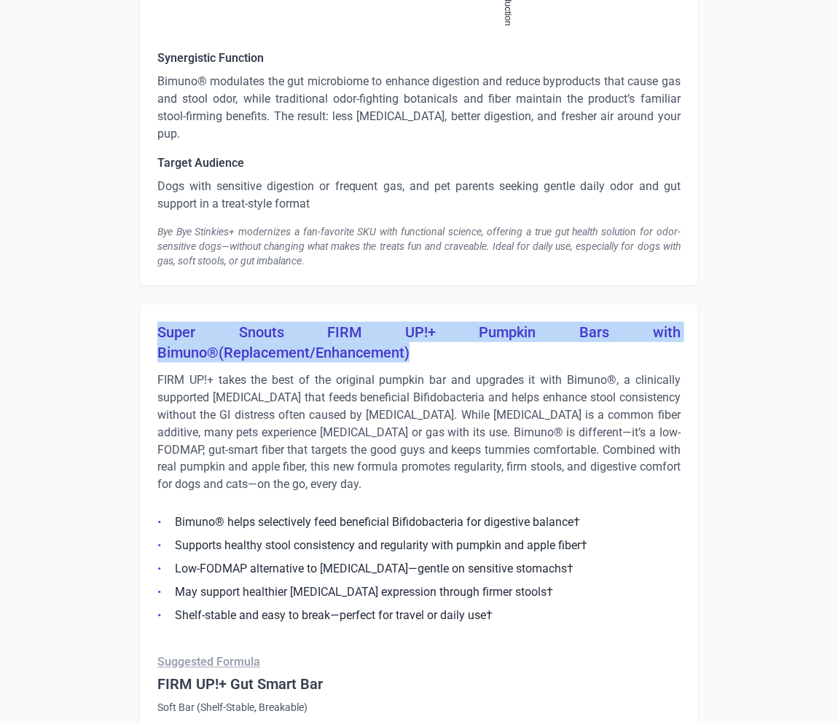
drag, startPoint x: 157, startPoint y: 306, endPoint x: 431, endPoint y: 329, distance: 274.2
click at [431, 329] on h3 "Super Snouts FIRM UP!+ Pumpkin Bars with Bimuno®(Replacement/Enhancement)" at bounding box center [418, 342] width 523 height 41
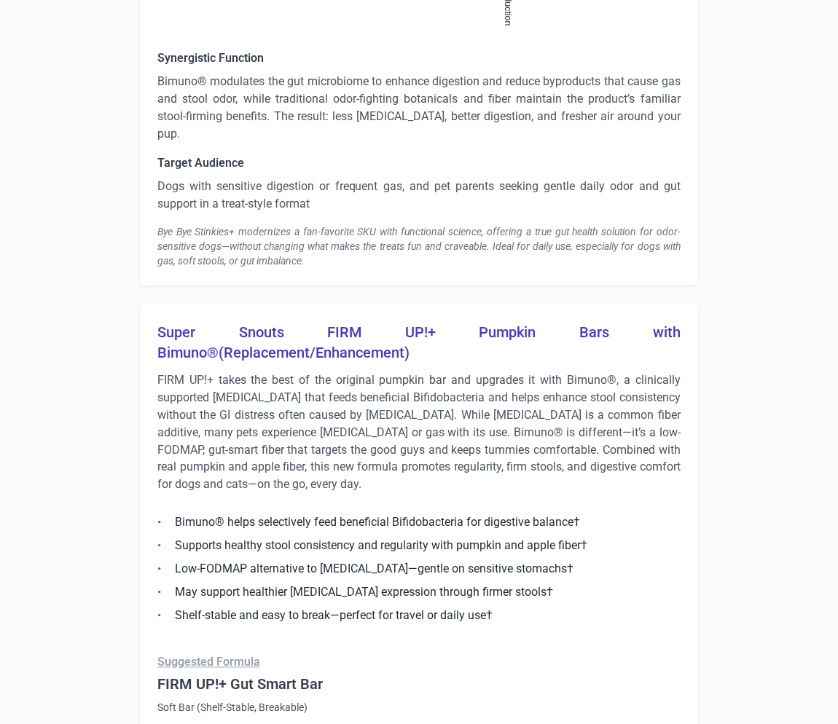
click at [258, 330] on h3 "Super Snouts FIRM UP!+ Pumpkin Bars with Bimuno®(Replacement/Enhancement)" at bounding box center [418, 342] width 523 height 41
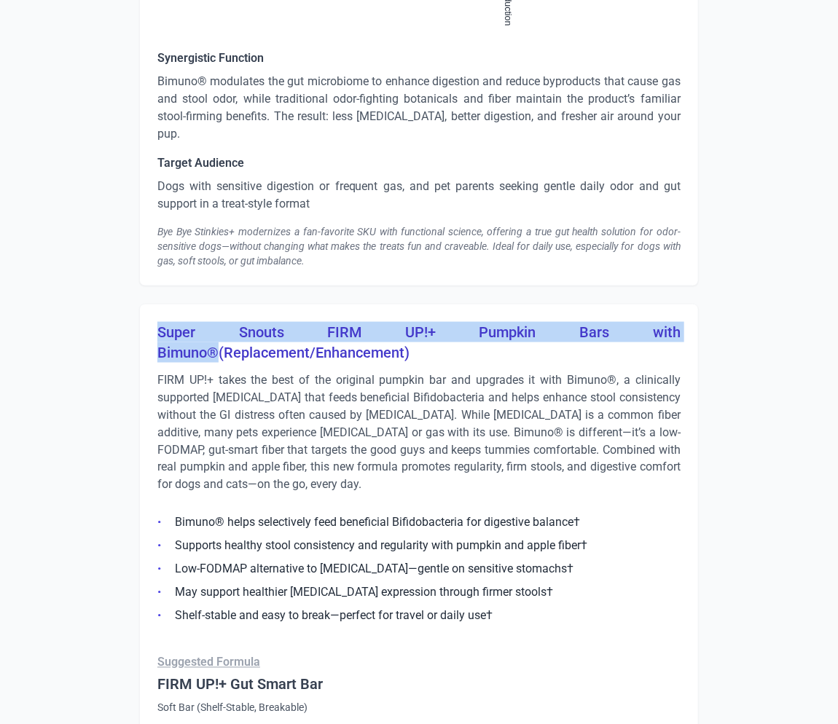
drag, startPoint x: 216, startPoint y: 333, endPoint x: 124, endPoint y: 310, distance: 95.4
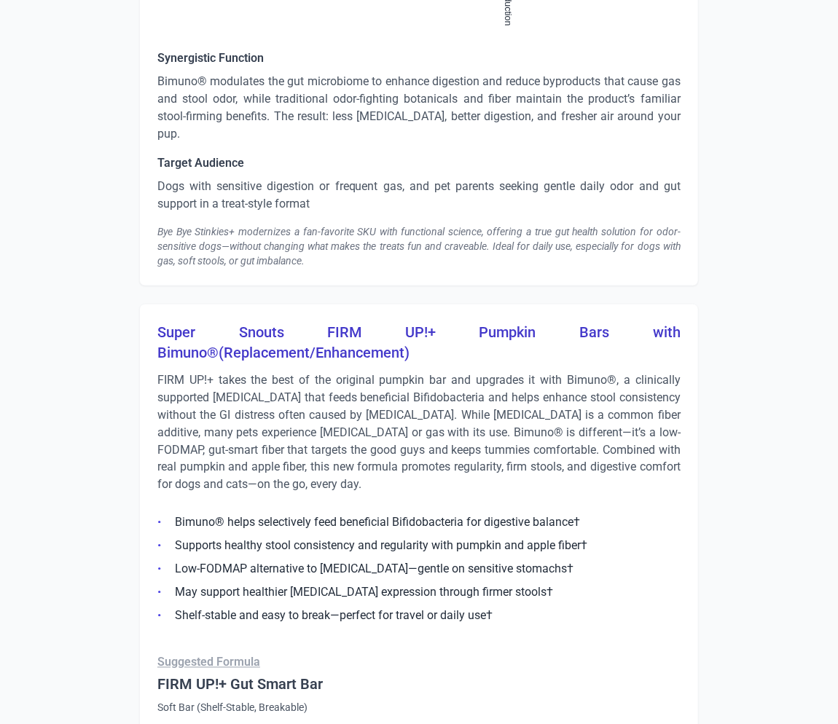
click at [348, 407] on p "FIRM UP!+ takes the best of the original pumpkin bar and upgrades it with Bimun…" at bounding box center [418, 433] width 523 height 122
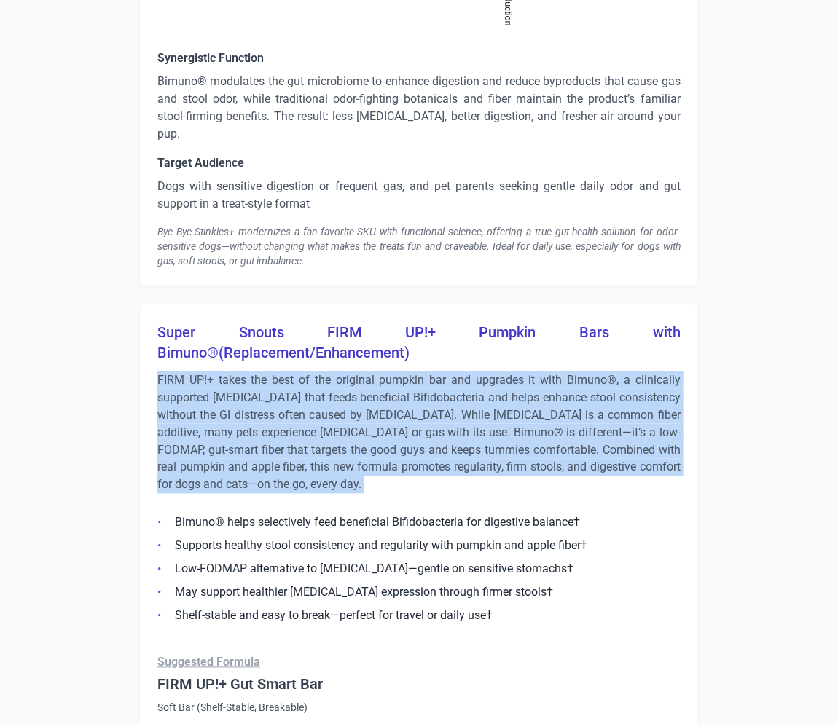
click at [348, 407] on p "FIRM UP!+ takes the best of the original pumpkin bar and upgrades it with Bimun…" at bounding box center [418, 433] width 523 height 122
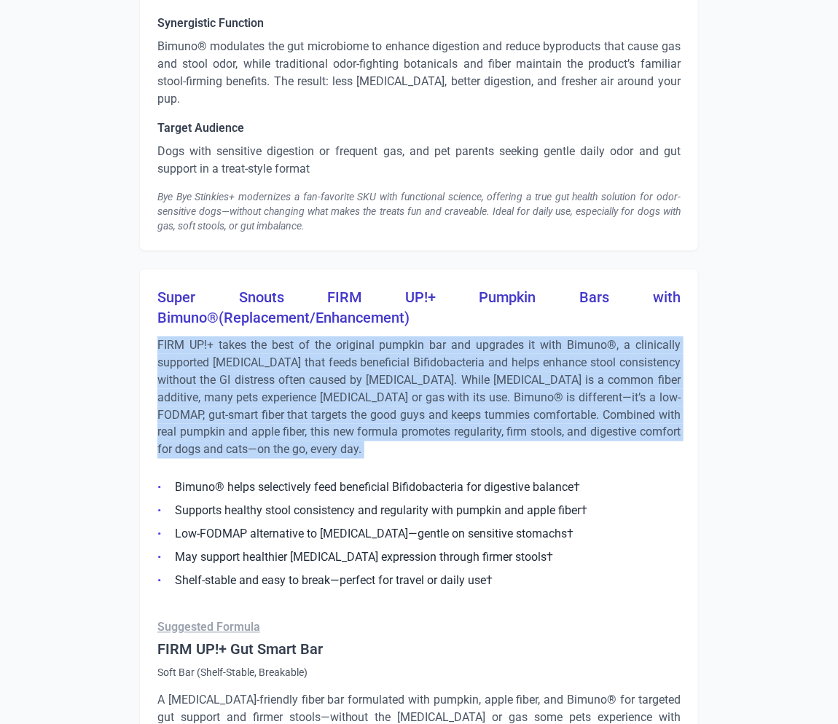
scroll to position [6966, 0]
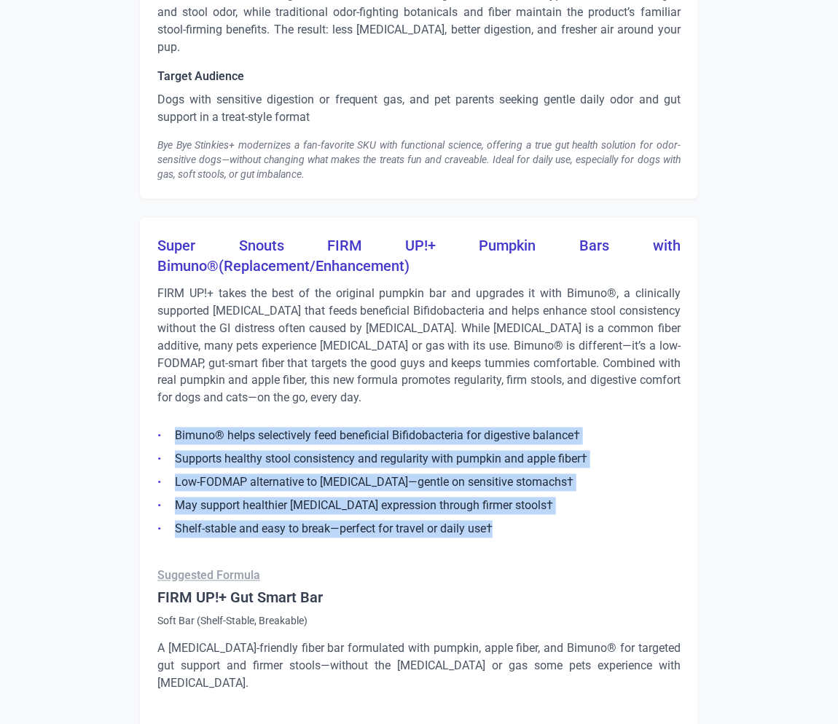
drag, startPoint x: 544, startPoint y: 509, endPoint x: 142, endPoint y: 419, distance: 412.1
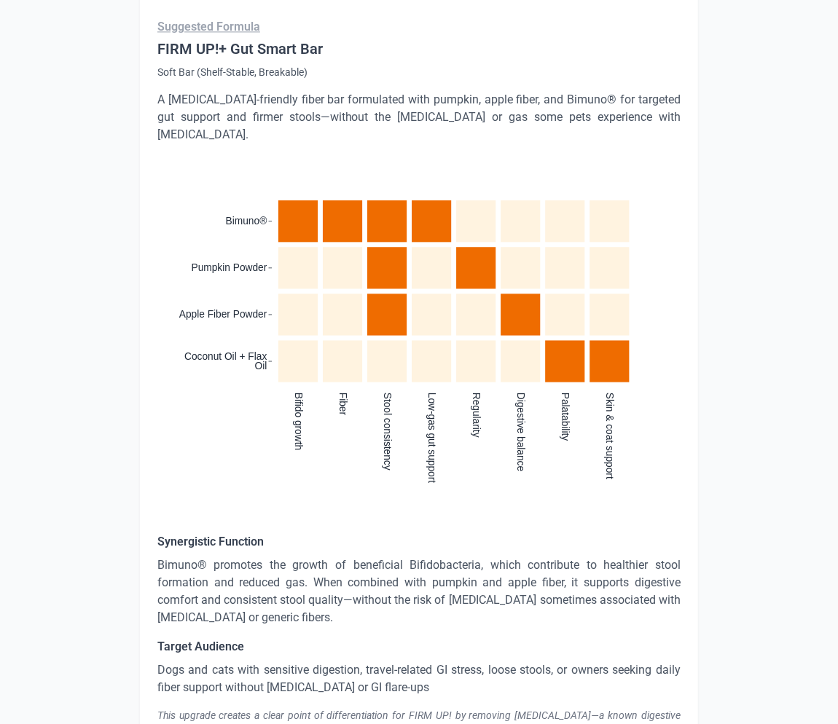
scroll to position [7713, 0]
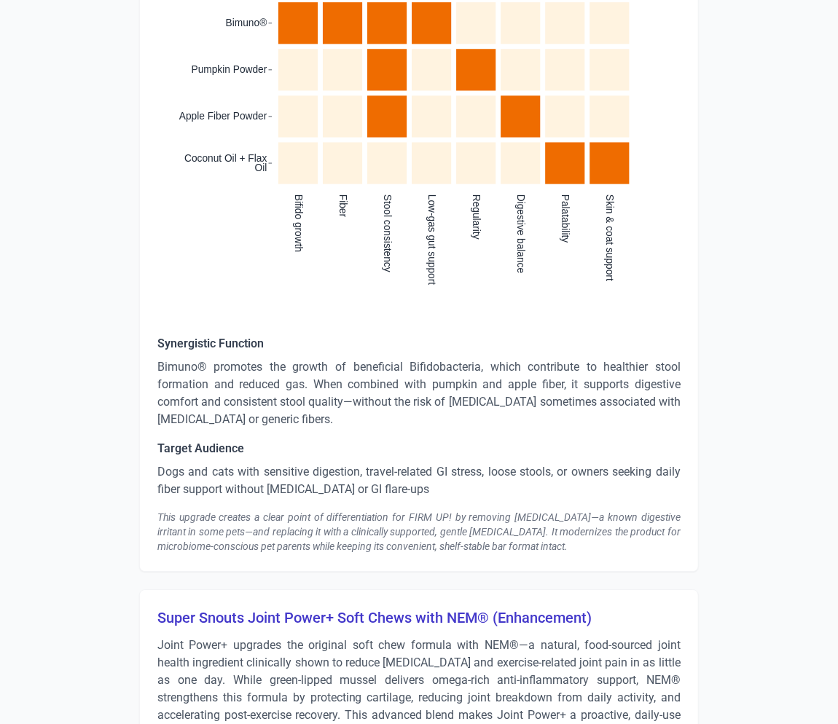
click at [366, 358] on p "Bimuno® promotes the growth of beneficial Bifidobacteria, which contribute to h…" at bounding box center [418, 393] width 523 height 70
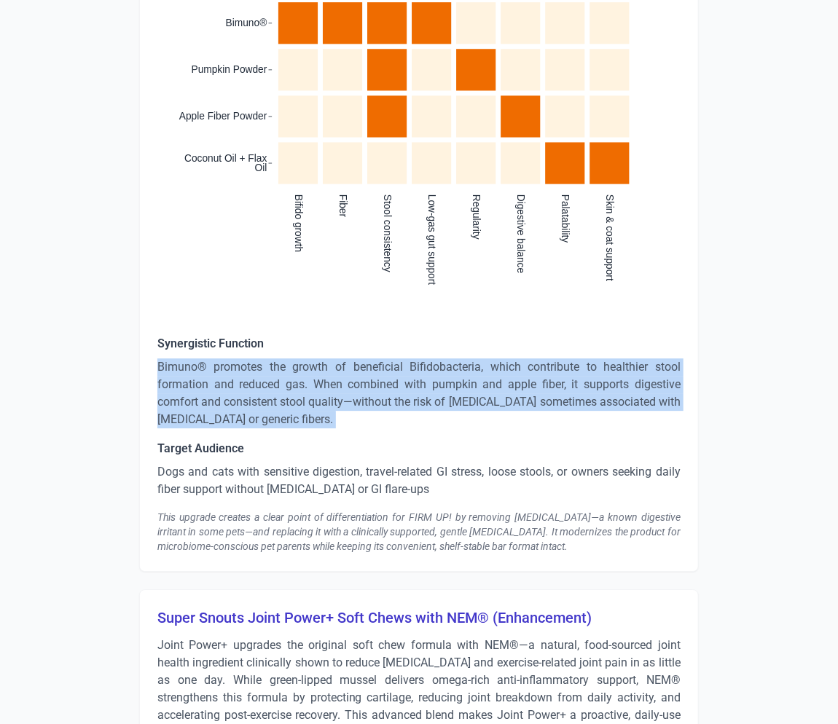
click at [366, 358] on p "Bimuno® promotes the growth of beneficial Bifidobacteria, which contribute to h…" at bounding box center [418, 393] width 523 height 70
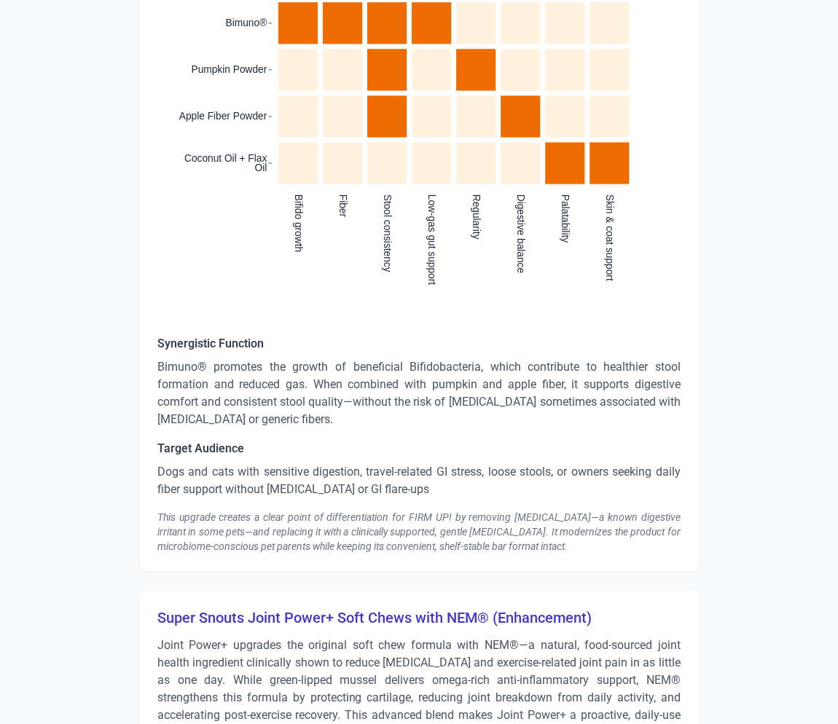
click at [272, 463] on p "Dogs and cats with sensitive digestion, travel-related GI stress, loose stools,…" at bounding box center [418, 480] width 523 height 35
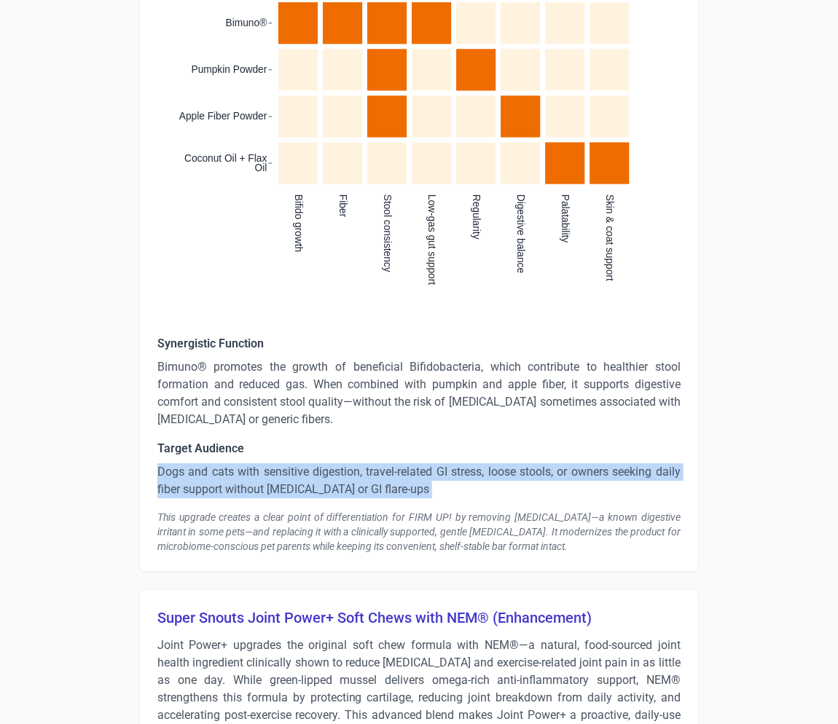
click at [272, 463] on p "Dogs and cats with sensitive digestion, travel-related GI stress, loose stools,…" at bounding box center [418, 480] width 523 height 35
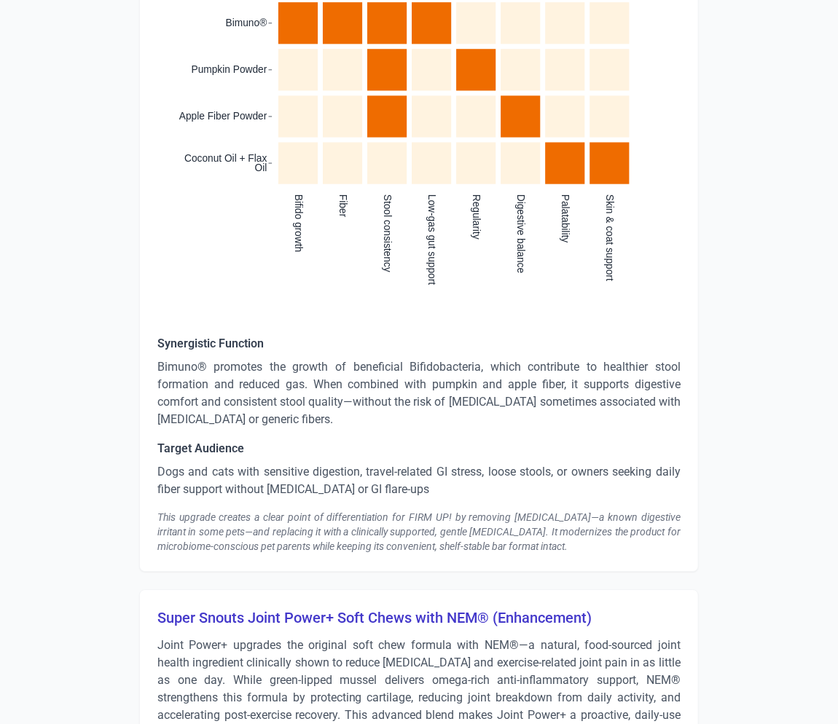
click at [355, 510] on div "This upgrade creates a clear point of differentiation for FIRM UP! by removing …" at bounding box center [418, 532] width 523 height 44
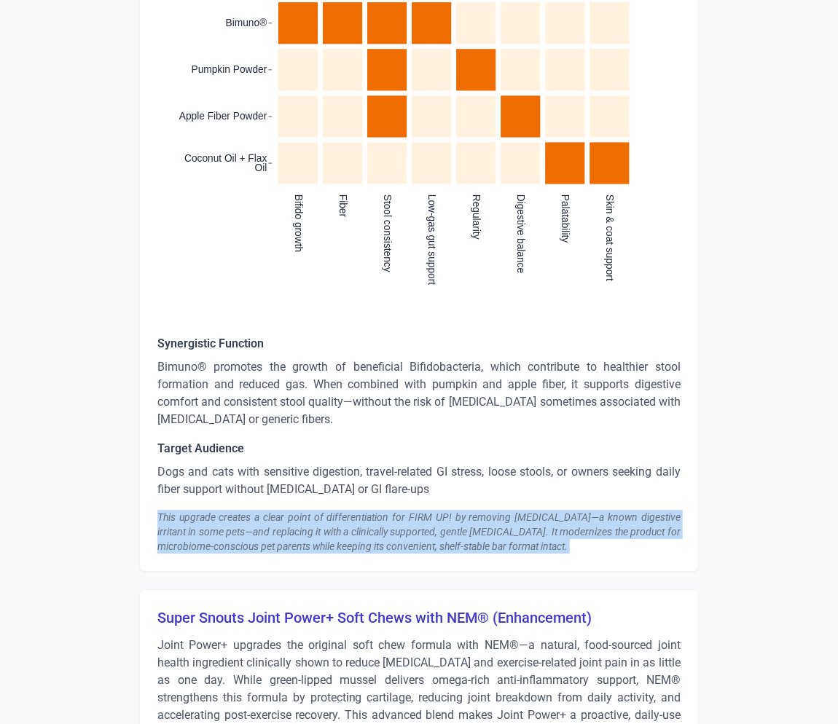
click at [355, 510] on div "This upgrade creates a clear point of differentiation for FIRM UP! by removing …" at bounding box center [418, 532] width 523 height 44
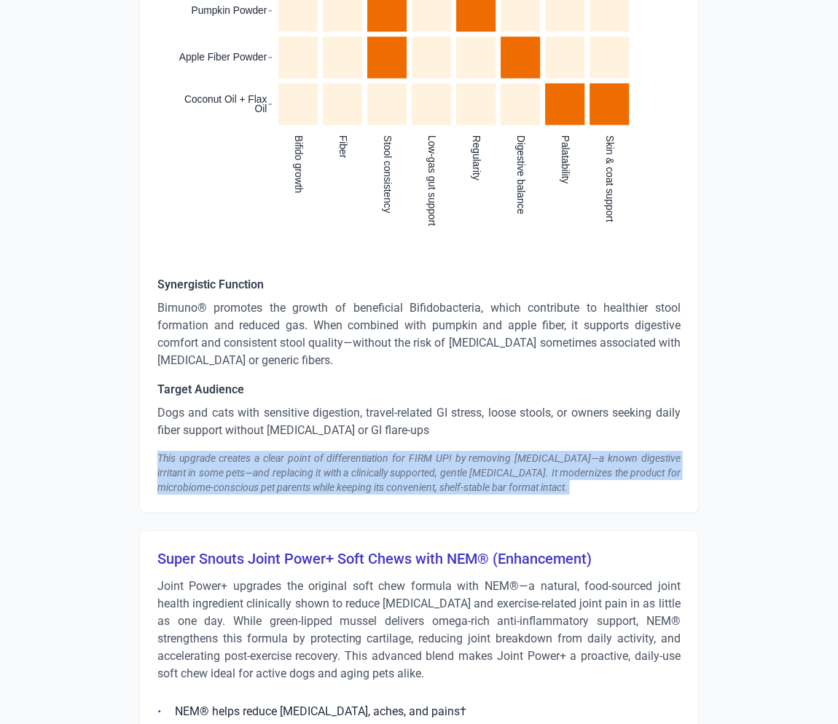
scroll to position [7916, 0]
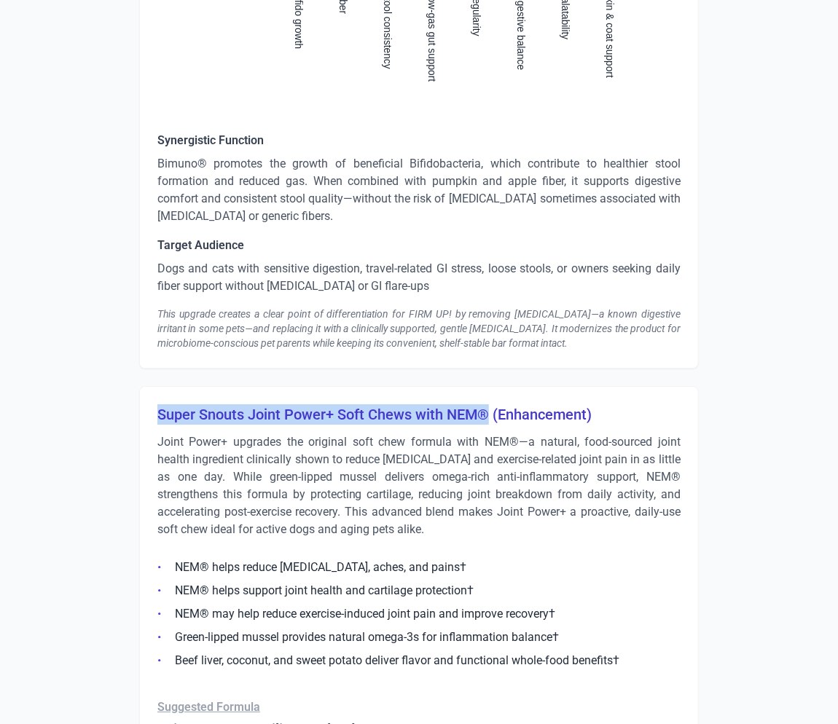
drag, startPoint x: 489, startPoint y: 374, endPoint x: 141, endPoint y: 371, distance: 347.5
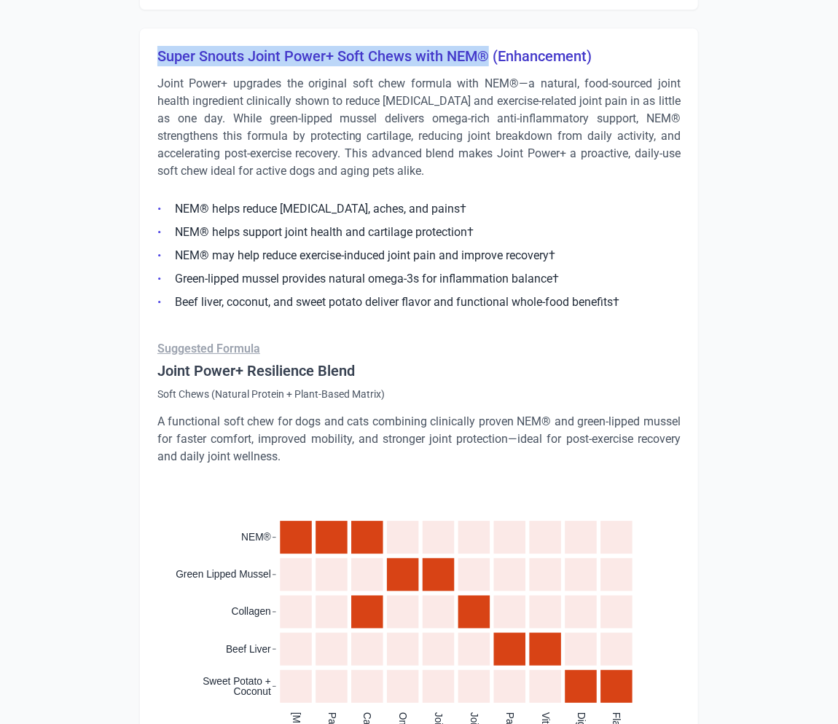
scroll to position [8077, 0]
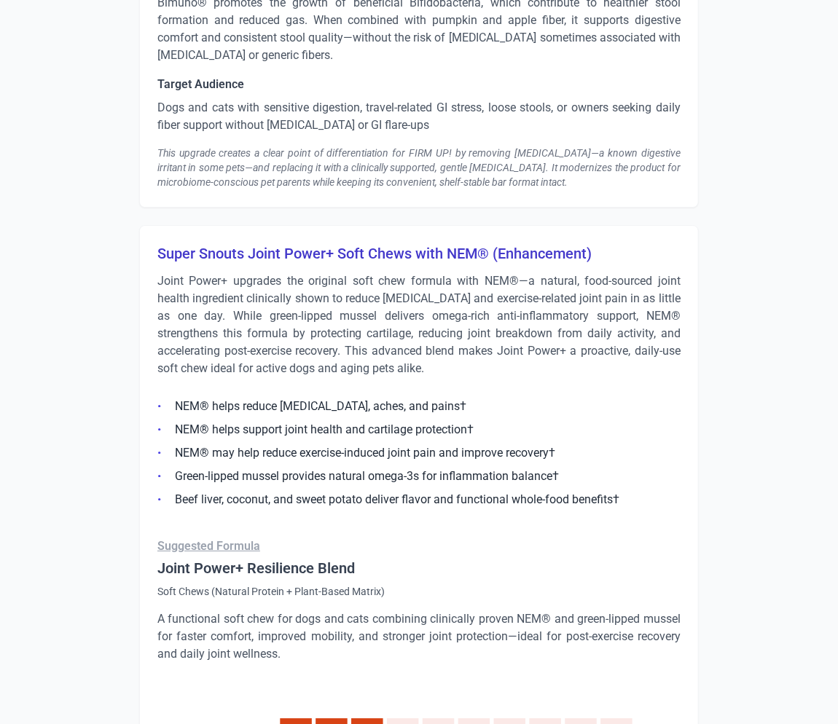
click at [275, 317] on p "Joint Power+ upgrades the original soft chew formula with NEM®—a natural, food-…" at bounding box center [418, 324] width 523 height 105
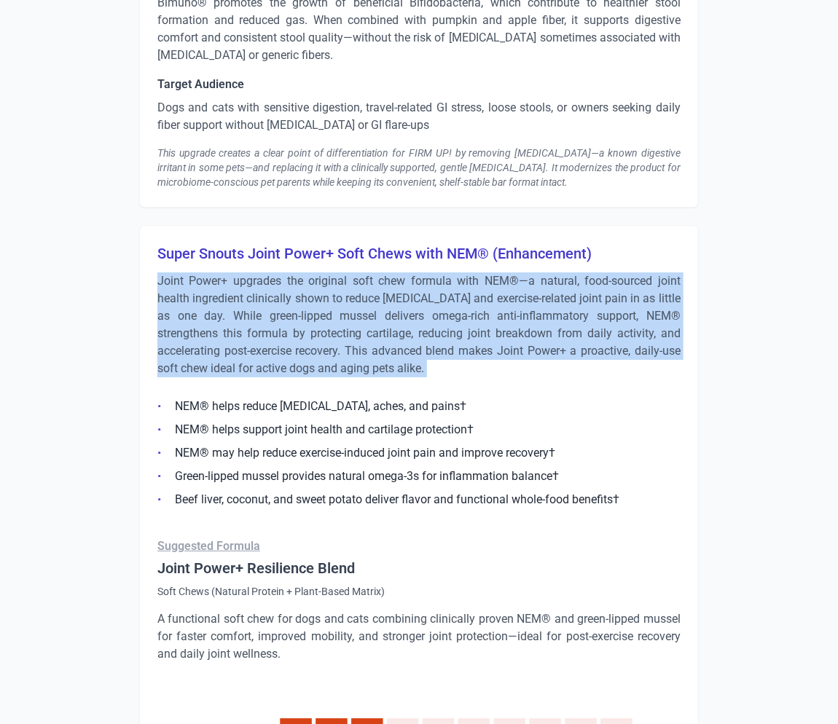
click at [275, 317] on p "Joint Power+ upgrades the original soft chew formula with NEM®—a natural, food-…" at bounding box center [418, 324] width 523 height 105
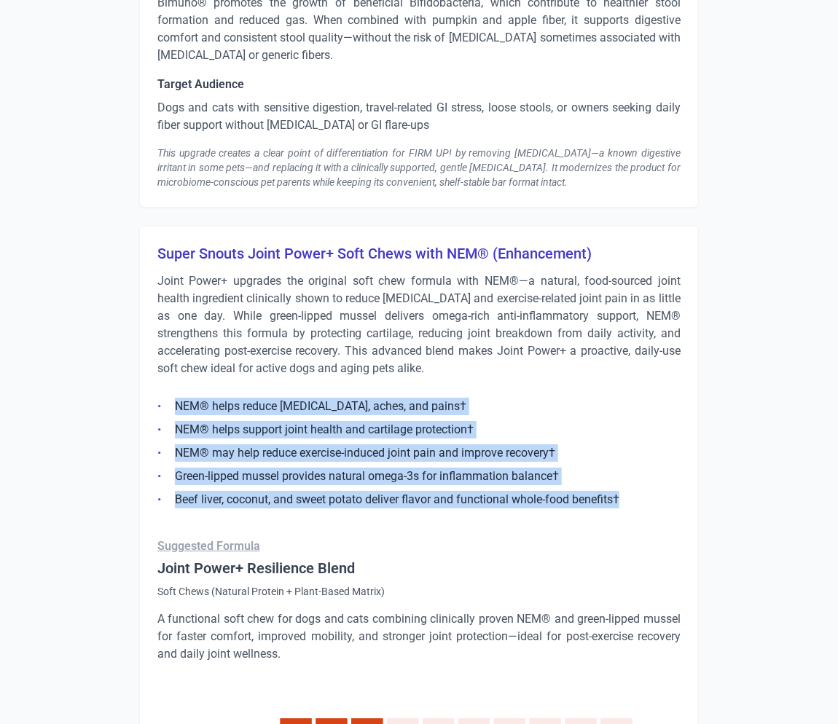
drag, startPoint x: 660, startPoint y: 465, endPoint x: 162, endPoint y: 372, distance: 506.2
click at [162, 389] on ul "NEM® helps reduce [MEDICAL_DATA], aches, and pains† NEM® helps support joint he…" at bounding box center [418, 448] width 523 height 119
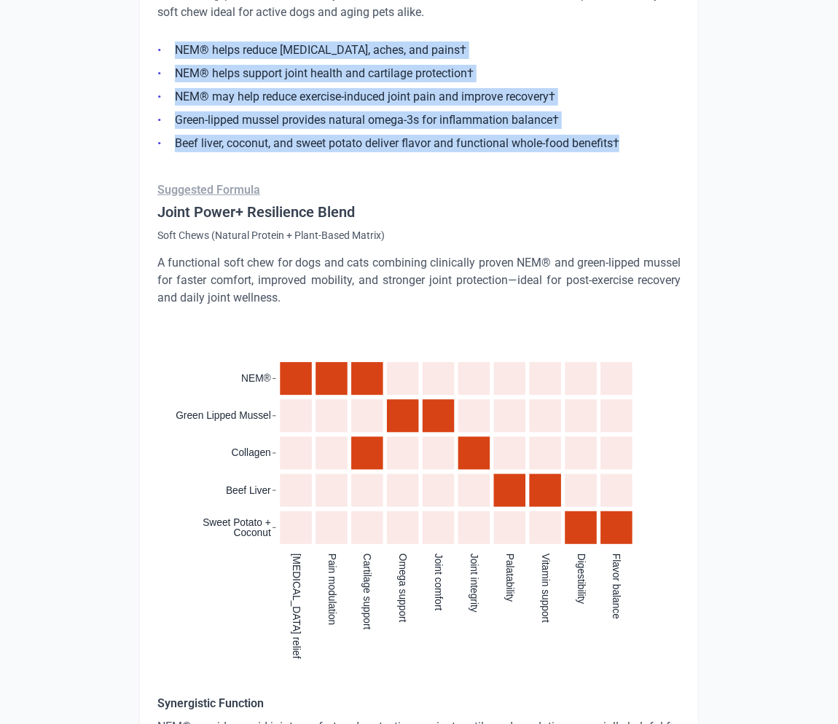
scroll to position [8647, 0]
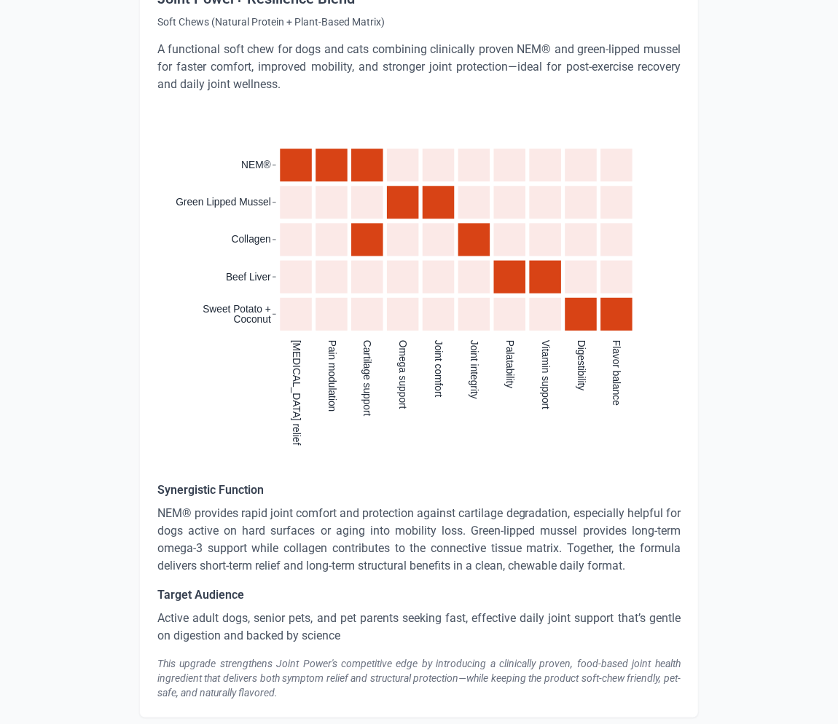
click at [337, 509] on p "NEM® provides rapid joint comfort and protection against cartilage degradation,…" at bounding box center [418, 540] width 523 height 70
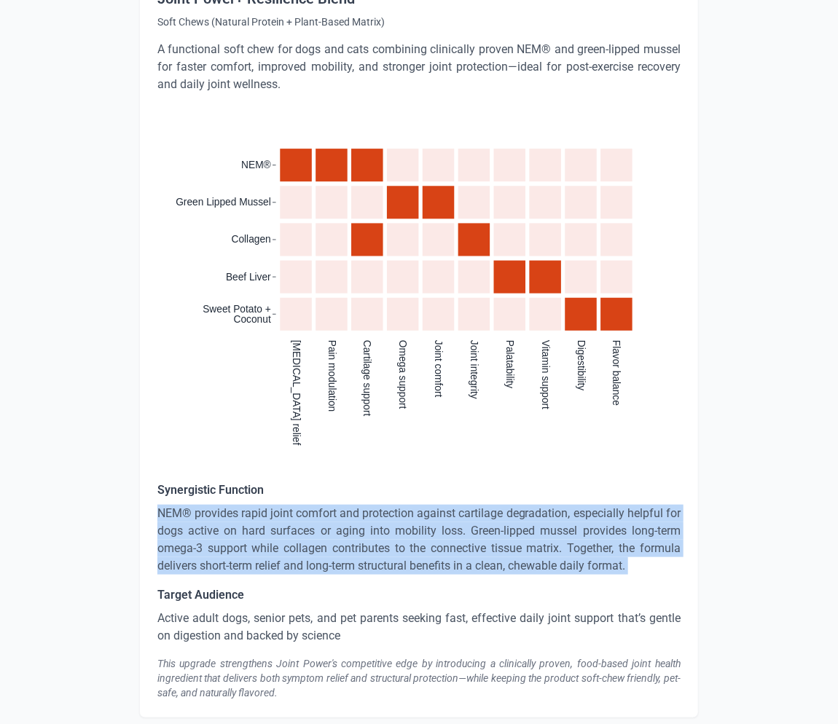
click at [337, 509] on p "NEM® provides rapid joint comfort and protection against cartilage degradation,…" at bounding box center [418, 540] width 523 height 70
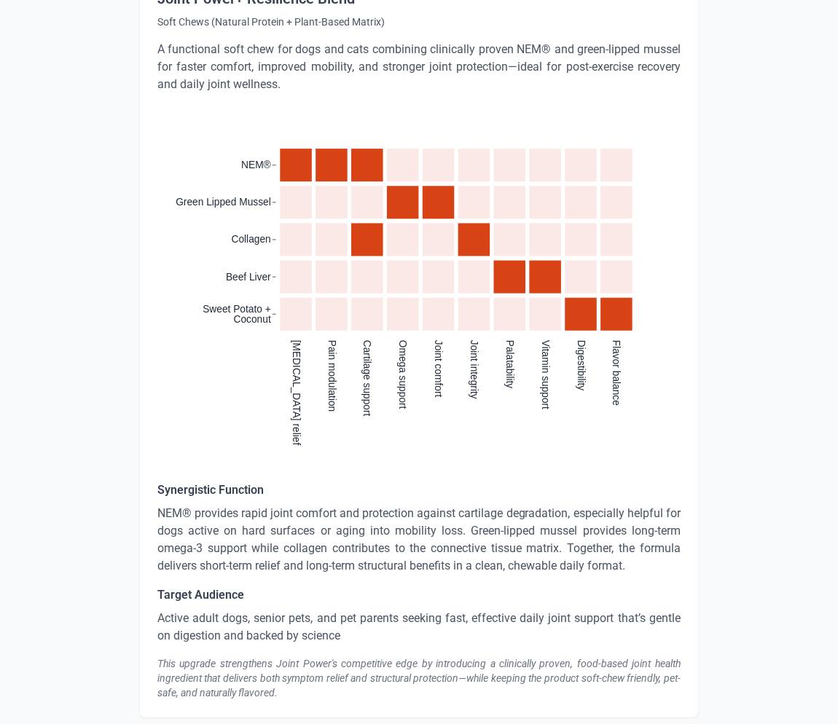
click at [261, 610] on p "Active adult dogs, senior pets, and pet parents seeking fast, effective daily j…" at bounding box center [418, 627] width 523 height 35
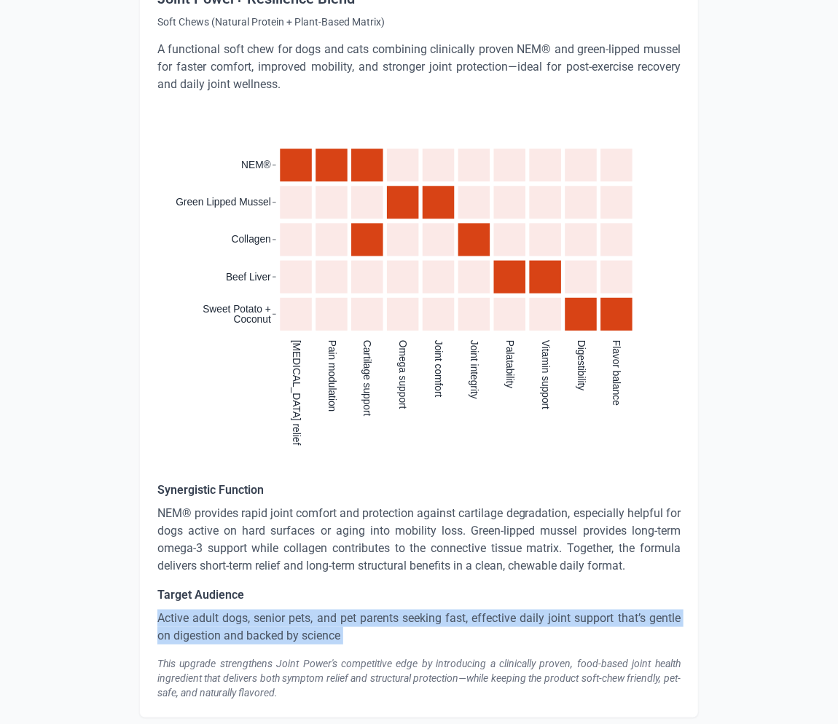
click at [261, 610] on p "Active adult dogs, senior pets, and pet parents seeking fast, effective daily j…" at bounding box center [418, 627] width 523 height 35
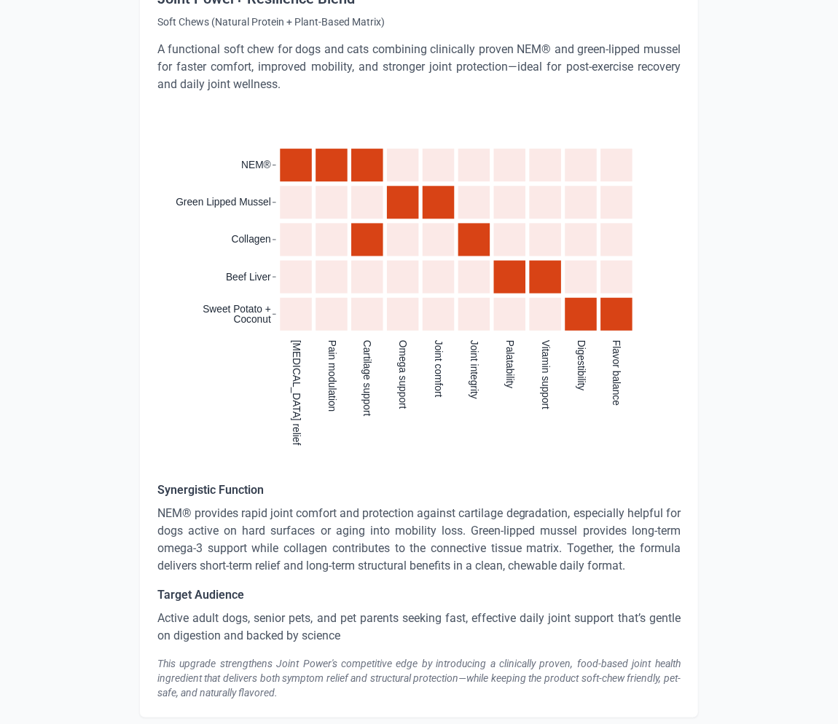
click at [254, 656] on div "This upgrade strengthens Joint Power's competitive edge by introducing a clinic…" at bounding box center [418, 678] width 523 height 44
click at [255, 656] on div "This upgrade strengthens Joint Power's competitive edge by introducing a clinic…" at bounding box center [418, 678] width 523 height 44
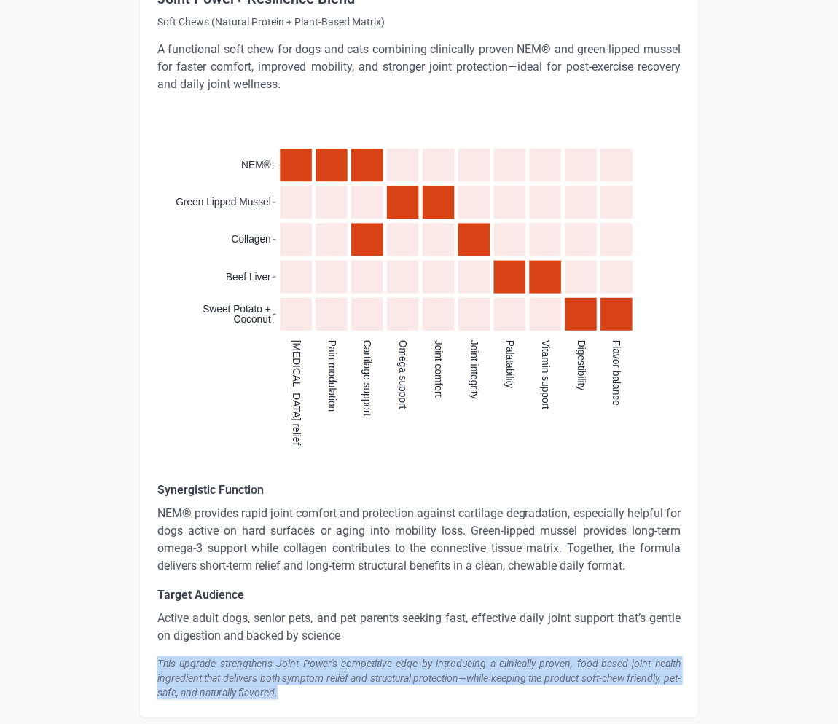
click at [255, 656] on div "This upgrade strengthens Joint Power's competitive edge by introducing a clinic…" at bounding box center [418, 678] width 523 height 44
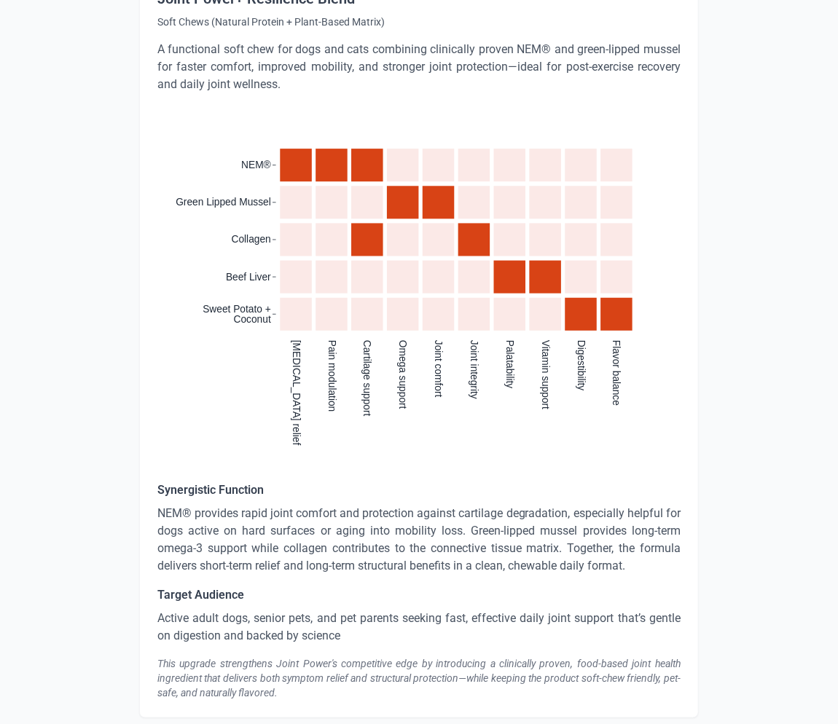
click at [335, 529] on p "NEM® provides rapid joint comfort and protection against cartilage degradation,…" at bounding box center [418, 540] width 523 height 70
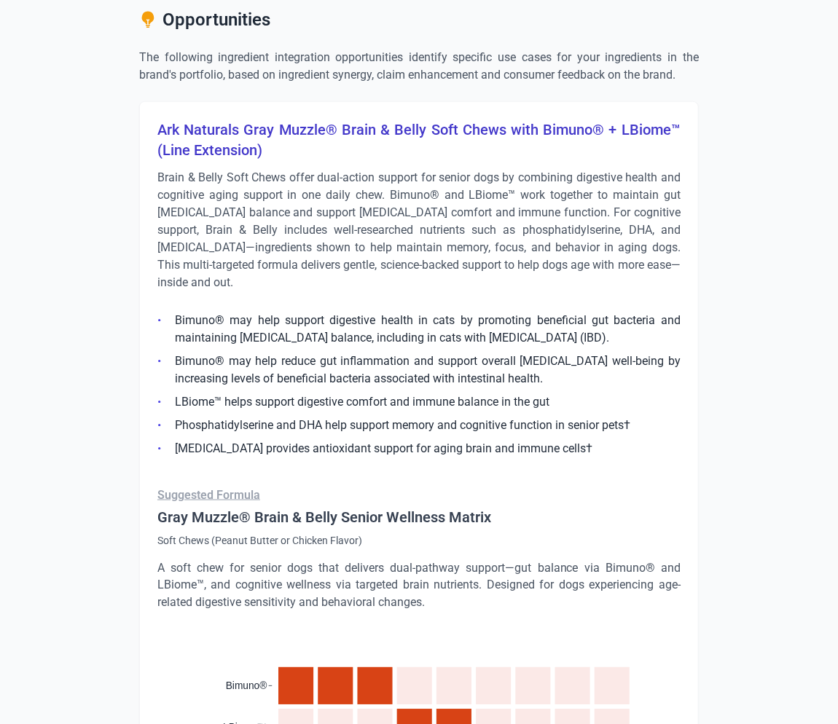
scroll to position [2685, 0]
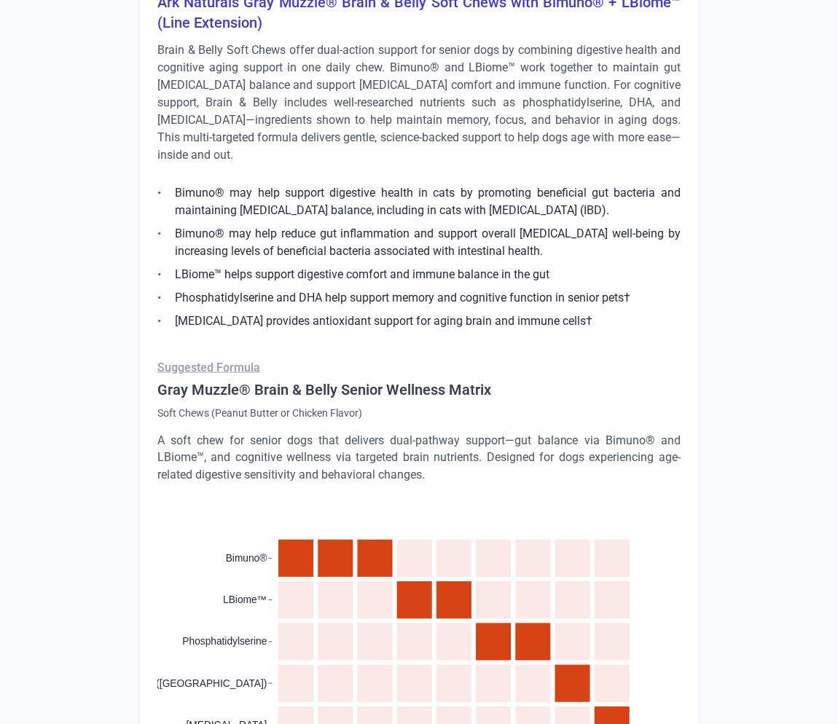
drag, startPoint x: 2, startPoint y: 357, endPoint x: 116, endPoint y: 347, distance: 114.0
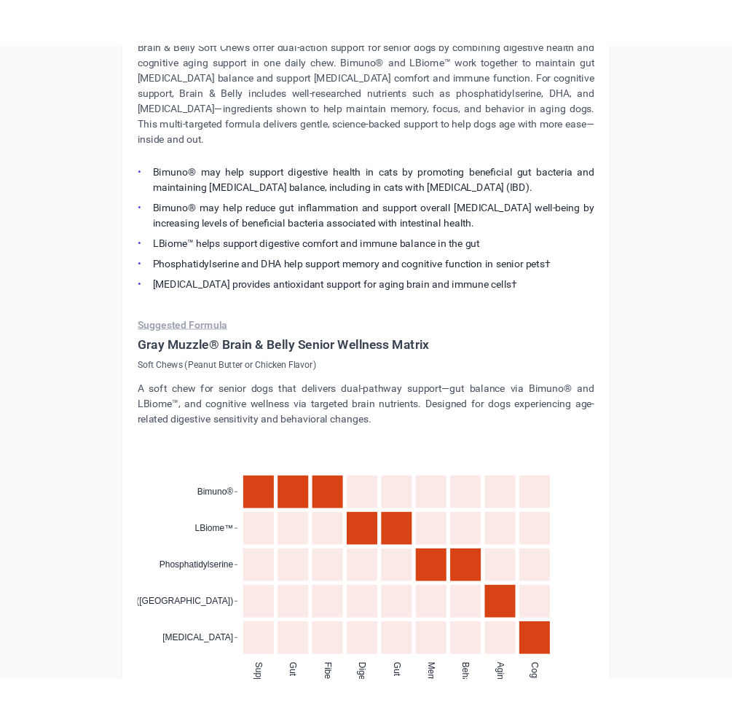
scroll to position [2746, 0]
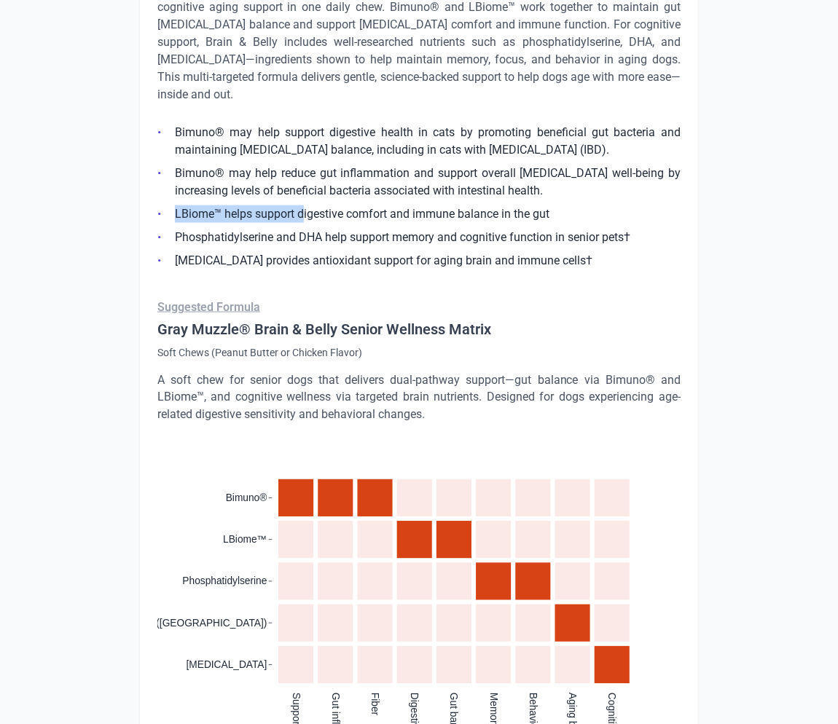
drag, startPoint x: 237, startPoint y: 200, endPoint x: 302, endPoint y: 212, distance: 65.2
click at [302, 213] on ul "Bimuno® may help support digestive health in cats by promoting beneficial gut b…" at bounding box center [418, 192] width 523 height 154
click at [299, 211] on li "LBiome™ helps support digestive comfort and immune balance in the gut" at bounding box center [418, 213] width 523 height 17
drag, startPoint x: 235, startPoint y: 237, endPoint x: 309, endPoint y: 227, distance: 75.0
click at [309, 229] on li "Phosphatidylserine and DHA help support memory and cognitive function in senior…" at bounding box center [418, 237] width 523 height 17
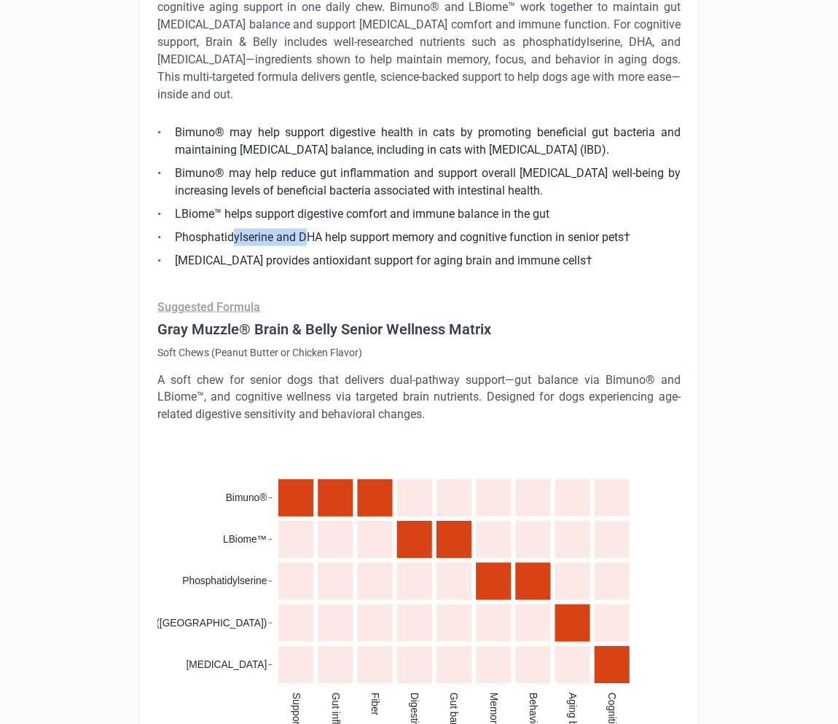
click at [309, 229] on li "Phosphatidylserine and DHA help support memory and cognitive function in senior…" at bounding box center [418, 237] width 523 height 17
drag, startPoint x: 225, startPoint y: 259, endPoint x: 263, endPoint y: 254, distance: 38.1
click at [264, 255] on li "[MEDICAL_DATA] provides antioxidant support for aging brain and immune cells†" at bounding box center [418, 260] width 523 height 17
click at [262, 254] on li "[MEDICAL_DATA] provides antioxidant support for aging brain and immune cells†" at bounding box center [418, 260] width 523 height 17
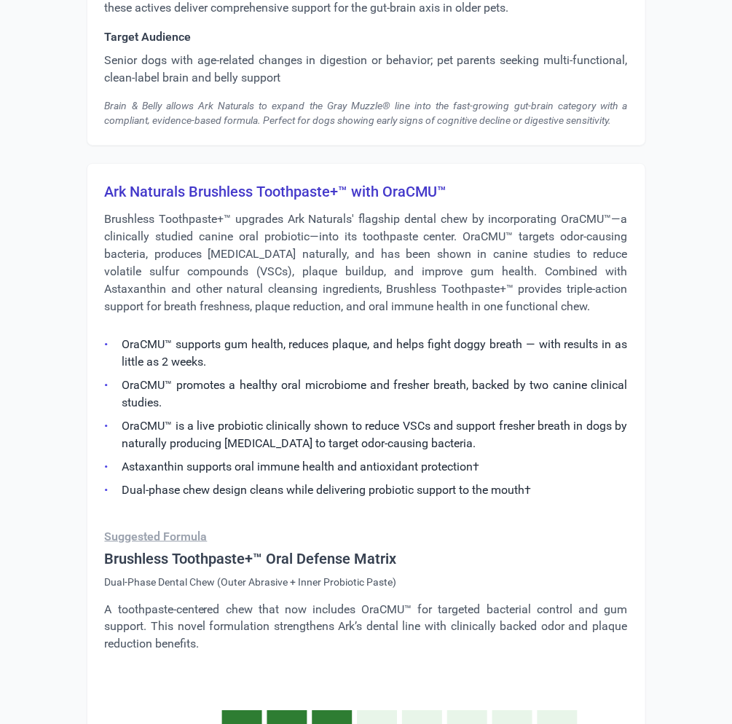
scroll to position [3657, 0]
click at [154, 462] on li "Astaxanthin supports oral immune health and antioxidant protection†" at bounding box center [366, 465] width 523 height 17
click at [355, 431] on li "OraCMU™ is a live probiotic clinically shown to reduce VSCs and support fresher…" at bounding box center [366, 434] width 523 height 35
drag, startPoint x: 141, startPoint y: 465, endPoint x: 211, endPoint y: 466, distance: 69.9
click at [211, 466] on li "Astaxanthin supports oral immune health and antioxidant protection†" at bounding box center [366, 465] width 523 height 17
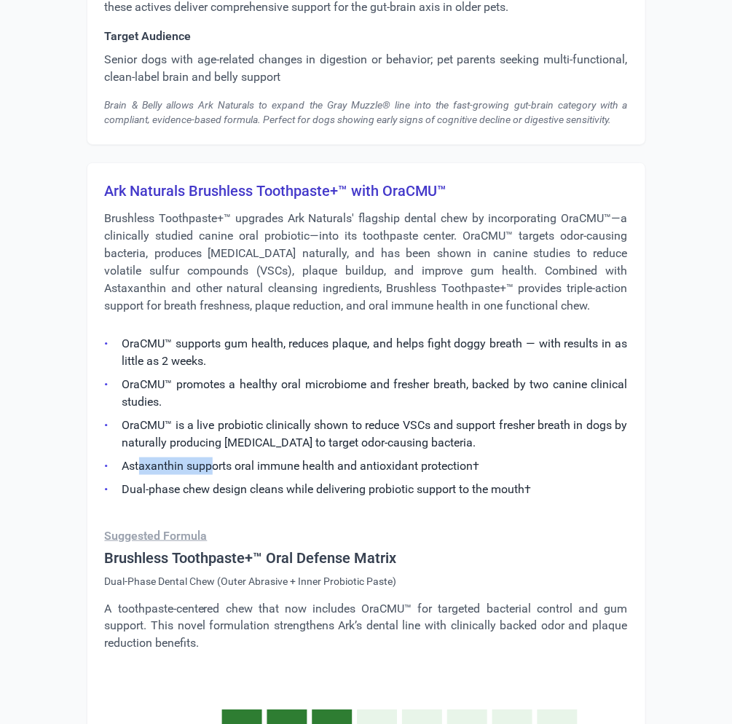
click at [211, 466] on li "Astaxanthin supports oral immune health and antioxidant protection†" at bounding box center [366, 465] width 523 height 17
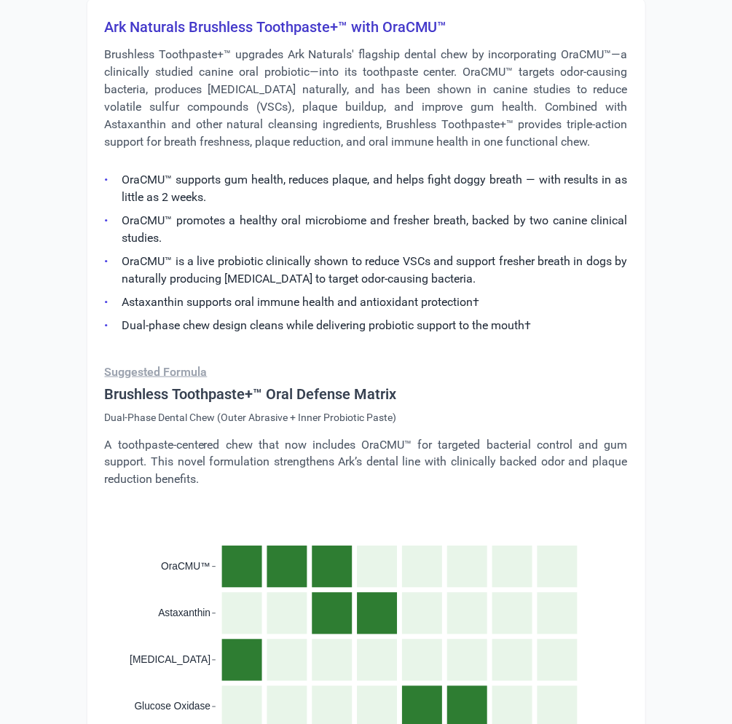
scroll to position [3577, 0]
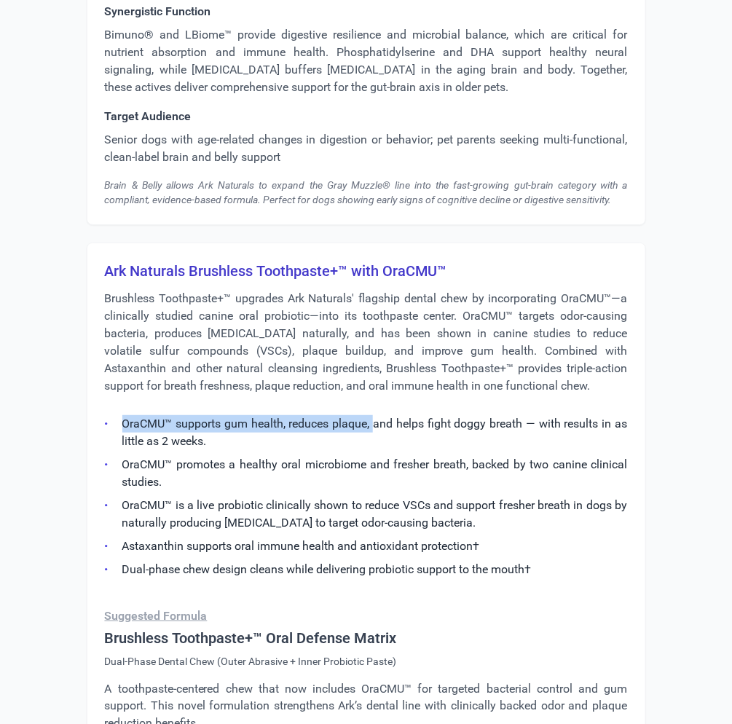
drag, startPoint x: 373, startPoint y: 413, endPoint x: 505, endPoint y: 404, distance: 132.1
click at [505, 406] on ul "OraCMU™ supports gum health, reduces plaque, and helps fight doggy breath — wit…" at bounding box center [366, 492] width 523 height 172
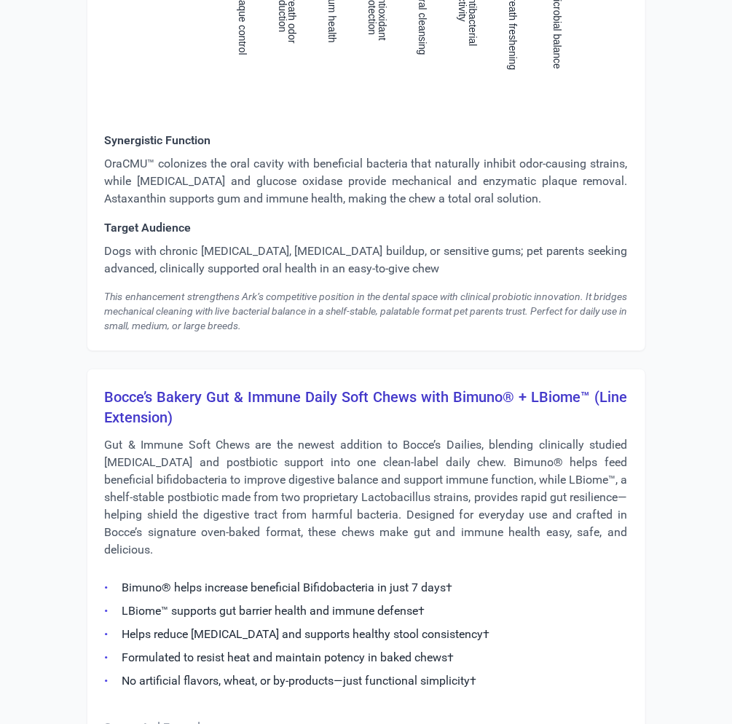
scroll to position [4625, 0]
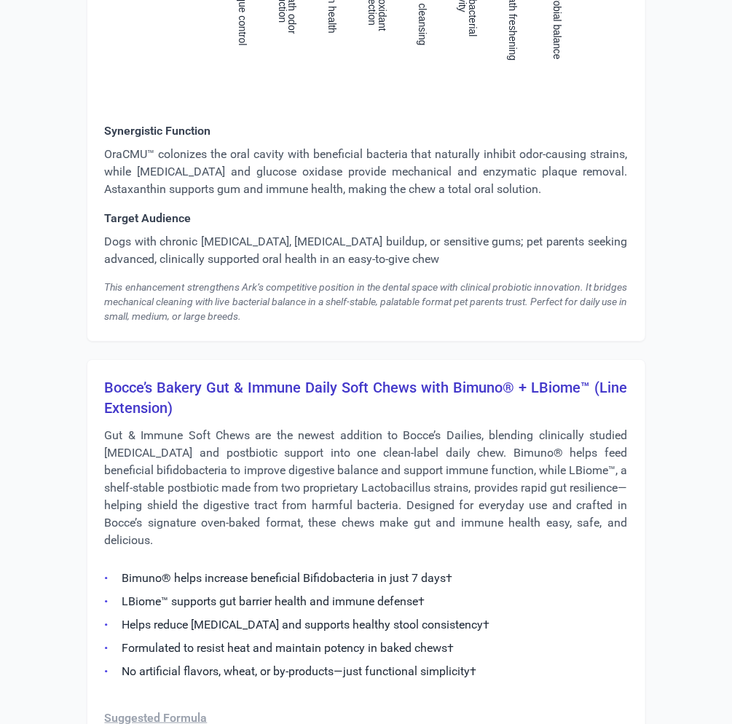
click at [312, 431] on p "Gut & Immune Soft Chews are the newest addition to Bocce’s Dailies, blending cl…" at bounding box center [366, 488] width 523 height 122
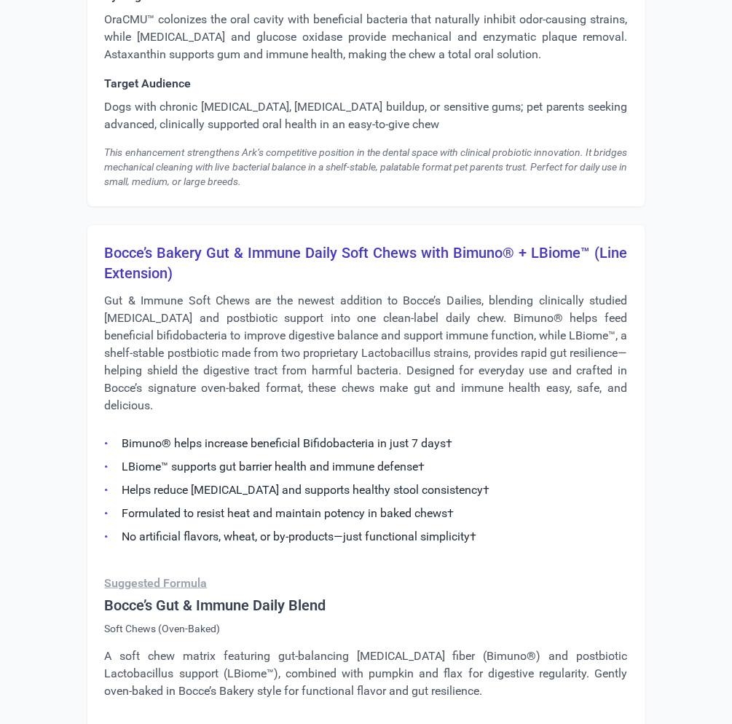
scroll to position [4790, 0]
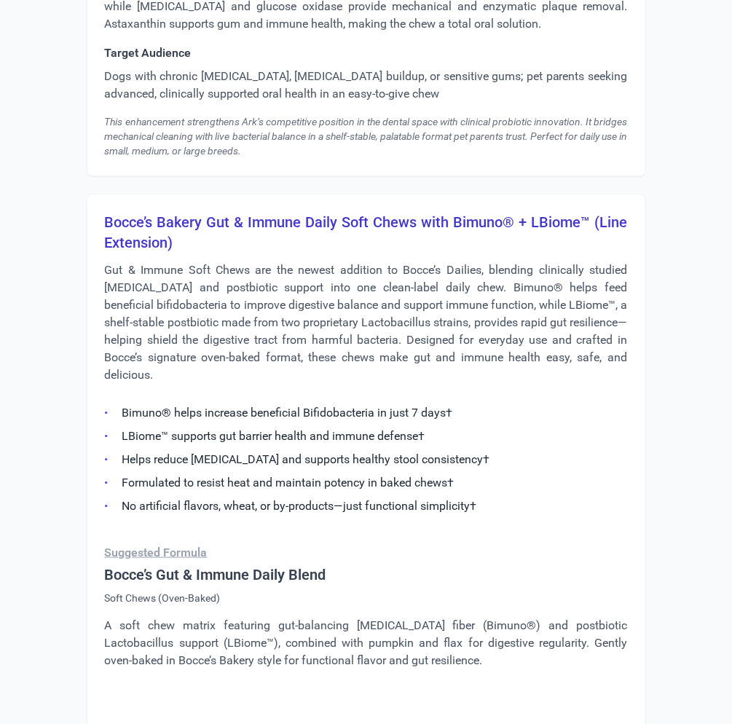
click at [212, 420] on ul "Bimuno® helps increase beneficial Bifidobacteria in just 7 days† LBiome™ suppor…" at bounding box center [366, 455] width 523 height 119
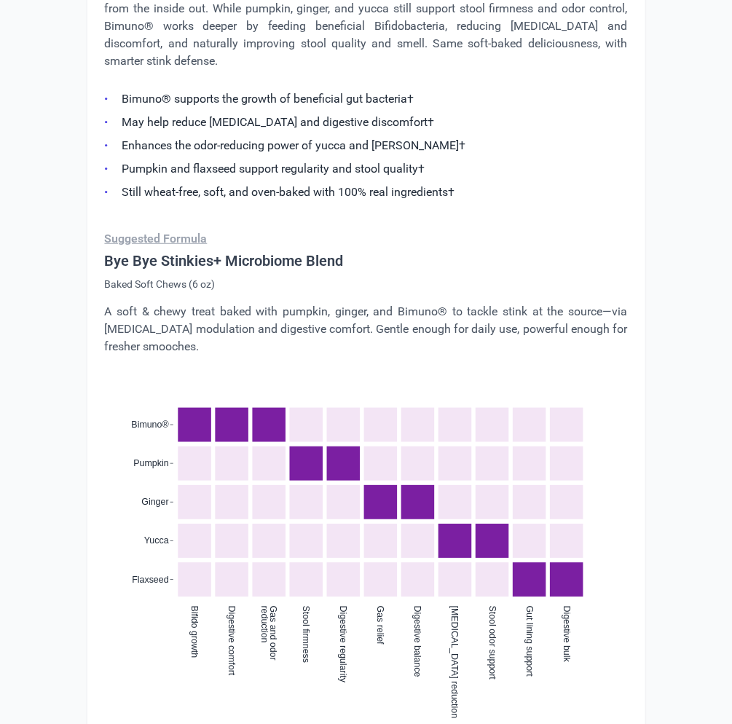
scroll to position [6199, 0]
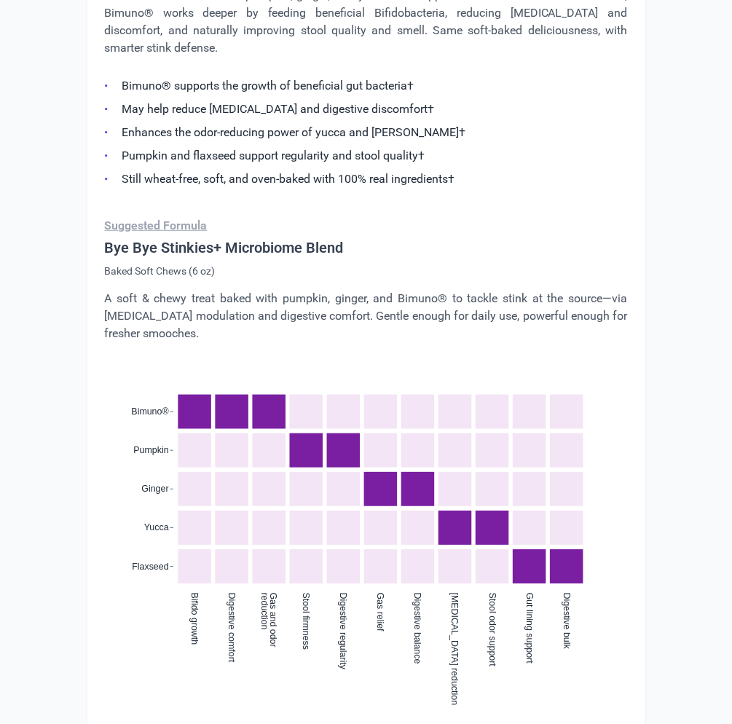
click at [277, 369] on icon ":where(.plot-d6a7b5) { --plot-background: white; display: block; height: auto; …" at bounding box center [366, 499] width 523 height 279
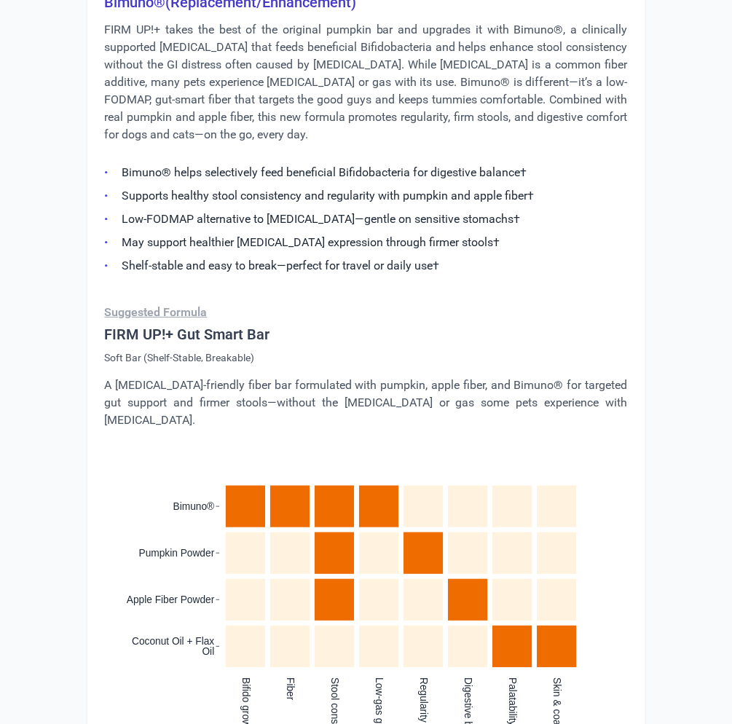
scroll to position [7226, 0]
